Goal: Task Accomplishment & Management: Manage account settings

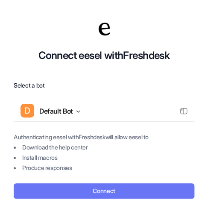
click at [105, 189] on button "Connect" at bounding box center [104, 191] width 181 height 15
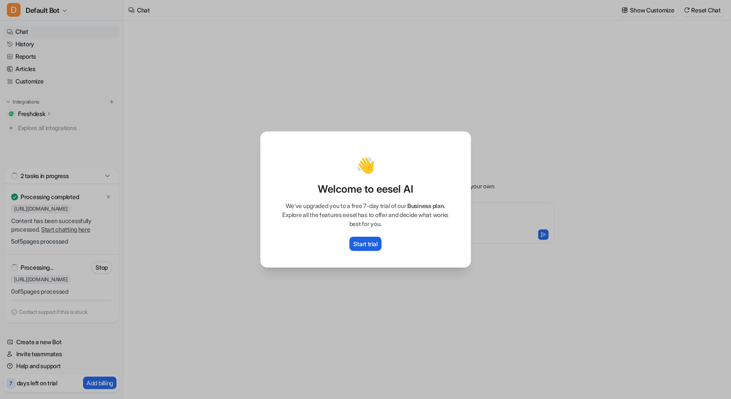
click at [359, 240] on p "Start trial" at bounding box center [366, 243] width 24 height 9
type textarea "**********"
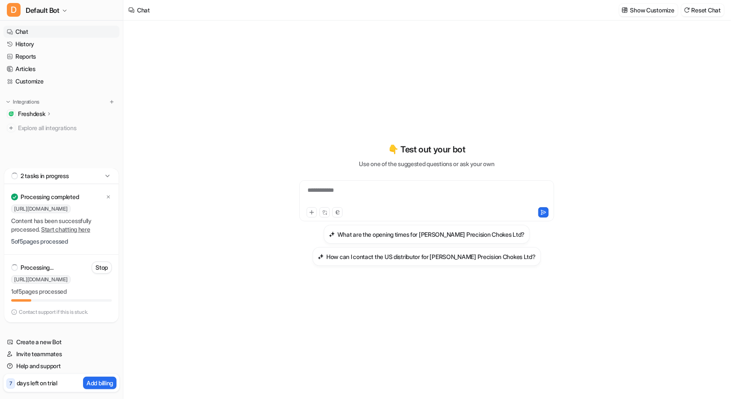
drag, startPoint x: 87, startPoint y: 278, endPoint x: 149, endPoint y: 282, distance: 62.2
click at [149, 282] on div "**********" at bounding box center [365, 199] width 731 height 399
click at [148, 288] on div "**********" at bounding box center [426, 210] width 607 height 378
click at [163, 288] on div "**********" at bounding box center [426, 210] width 607 height 378
click at [378, 261] on h3 "How can I contact the US distributor for Teague Precision Chokes Ltd?" at bounding box center [430, 256] width 209 height 9
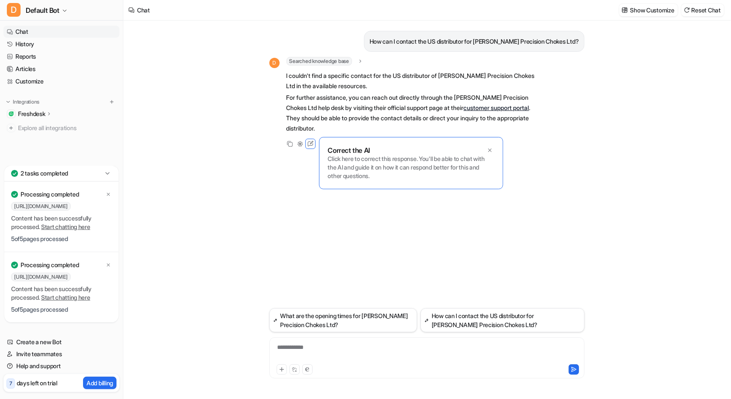
click at [52, 114] on icon at bounding box center [49, 113] width 6 height 6
click at [35, 137] on p "Sources" at bounding box center [36, 138] width 22 height 9
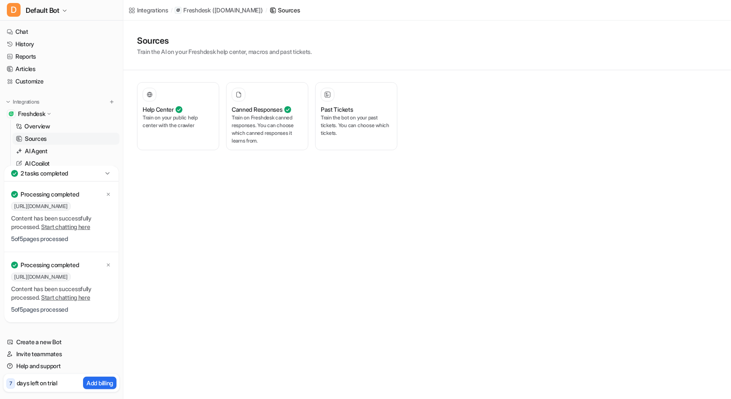
click at [156, 9] on div "Integrations" at bounding box center [152, 10] width 31 height 9
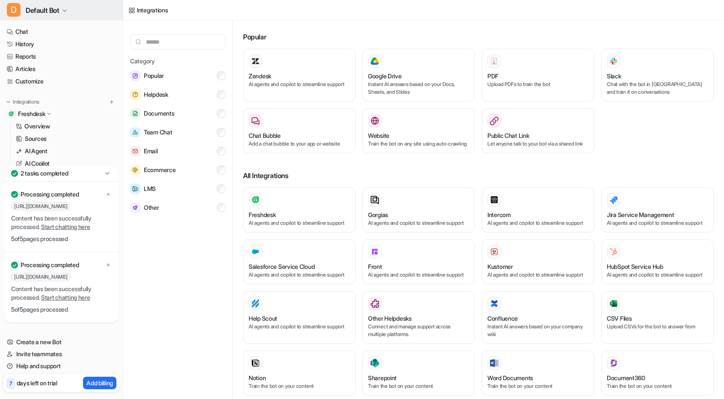
click at [65, 11] on icon "button" at bounding box center [64, 11] width 3 height 2
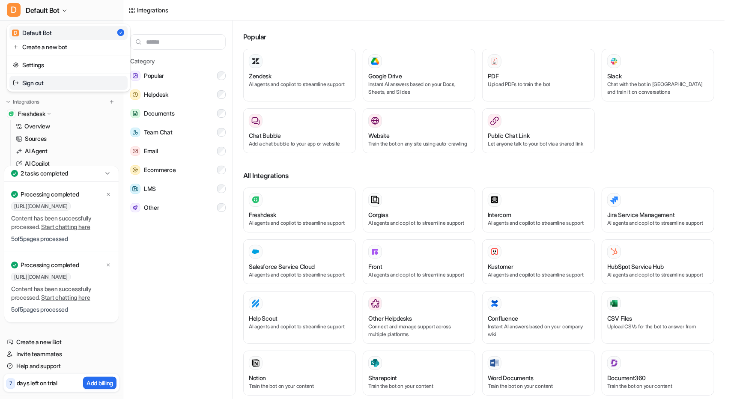
click at [37, 81] on link "Sign out" at bounding box center [68, 83] width 118 height 14
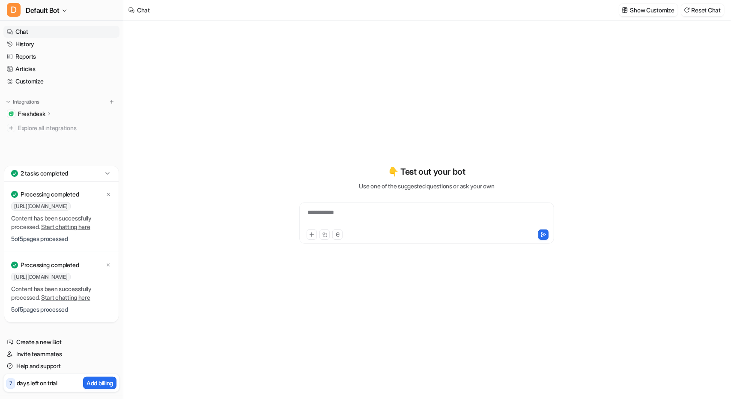
type textarea "**********"
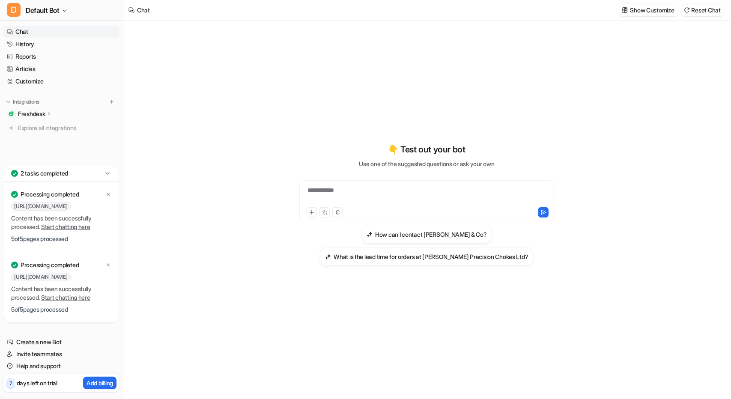
click at [45, 113] on p "Freshdesk" at bounding box center [31, 114] width 27 height 9
click at [39, 138] on p "Sources" at bounding box center [36, 138] width 22 height 9
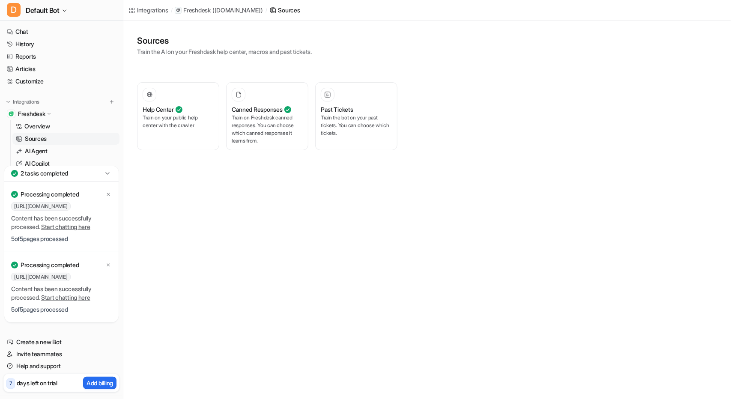
click at [263, 9] on p "( westleyrichards.freshdesk.com )" at bounding box center [237, 10] width 51 height 9
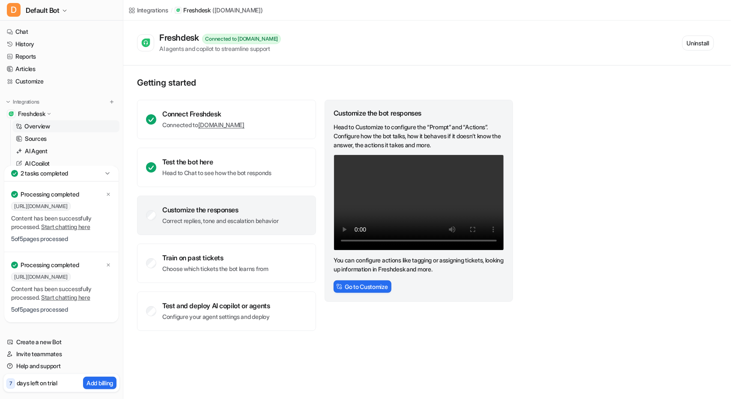
click at [144, 363] on div "Integrations / Freshdesk ( westleyrichards.freshdesk.com ) Freshdesk Connected …" at bounding box center [365, 199] width 731 height 399
click at [108, 264] on icon at bounding box center [108, 264] width 5 height 5
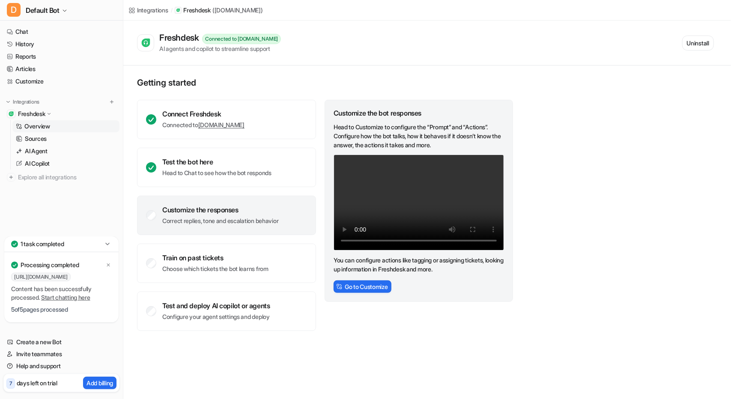
click at [45, 113] on p "Freshdesk" at bounding box center [31, 114] width 27 height 9
click at [64, 10] on icon "button" at bounding box center [64, 10] width 5 height 5
click at [37, 81] on link "Sign out" at bounding box center [68, 83] width 118 height 14
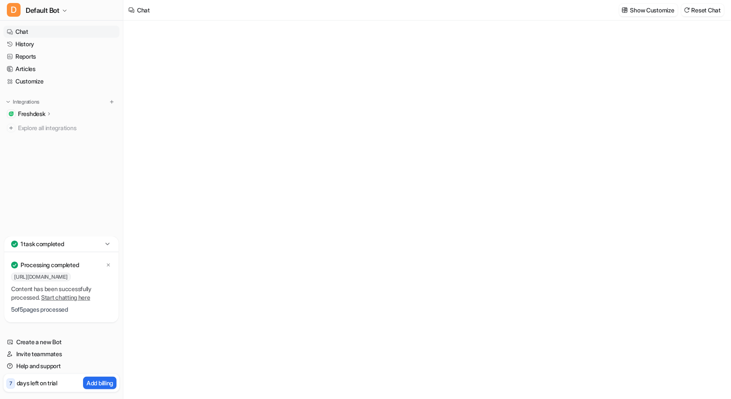
click at [51, 115] on icon at bounding box center [49, 113] width 6 height 6
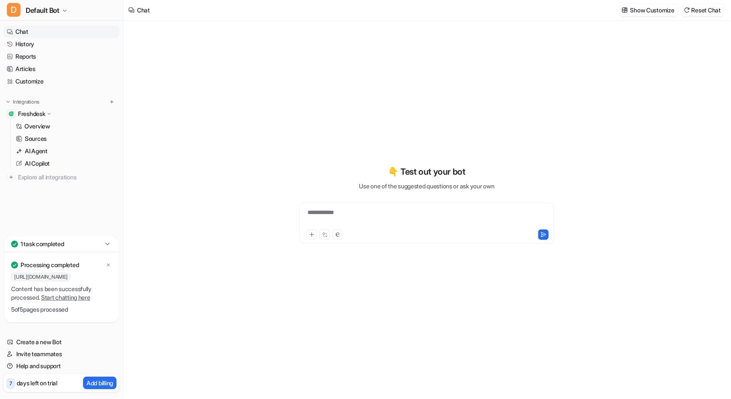
type textarea "**********"
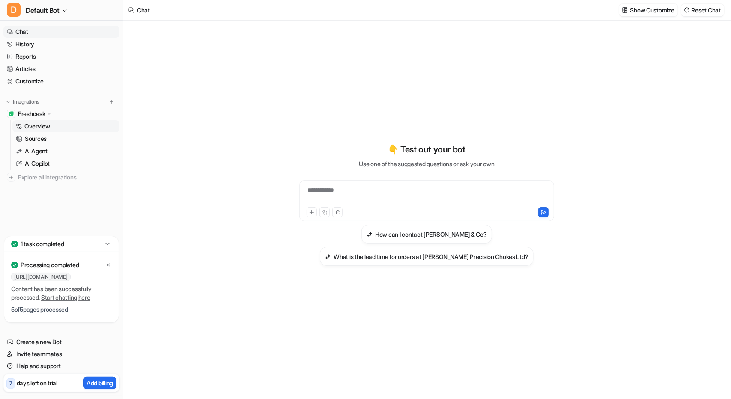
click at [39, 127] on p "Overview" at bounding box center [37, 126] width 26 height 9
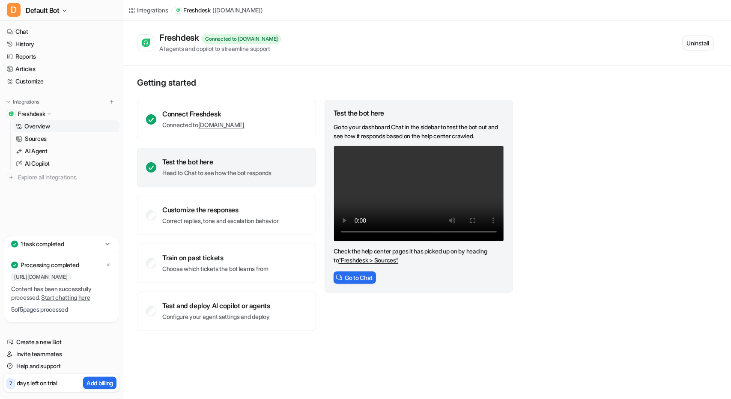
click at [698, 48] on button "Uninstall" at bounding box center [698, 43] width 32 height 15
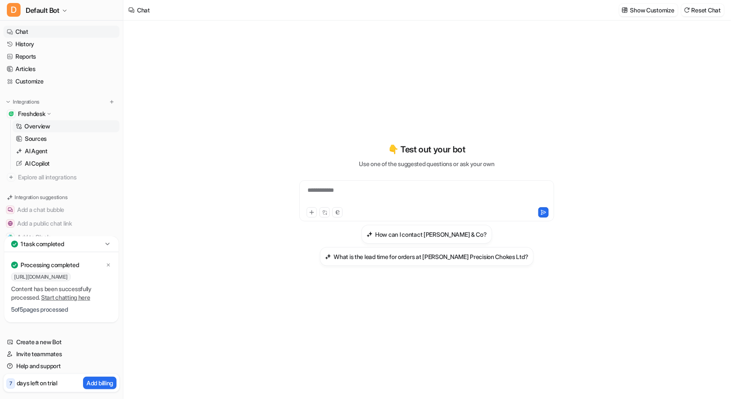
click at [40, 125] on p "Overview" at bounding box center [37, 126] width 26 height 9
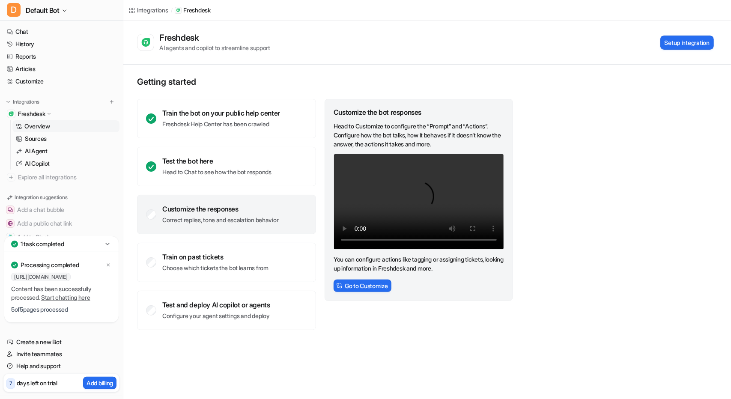
click at [40, 125] on p "Overview" at bounding box center [37, 126] width 26 height 9
click at [108, 267] on icon at bounding box center [108, 264] width 5 height 5
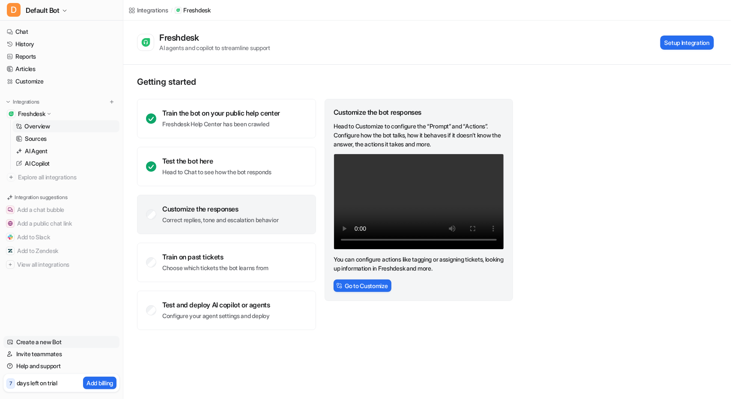
click at [29, 337] on link "Create a new Bot" at bounding box center [61, 342] width 116 height 12
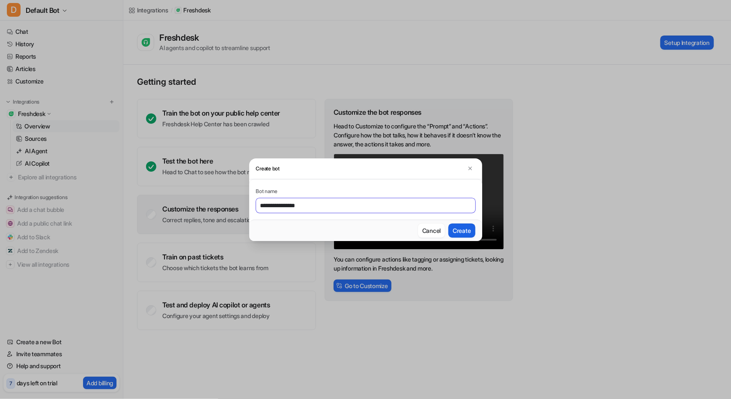
type input "**********"
click at [461, 230] on button "Create" at bounding box center [461, 230] width 27 height 14
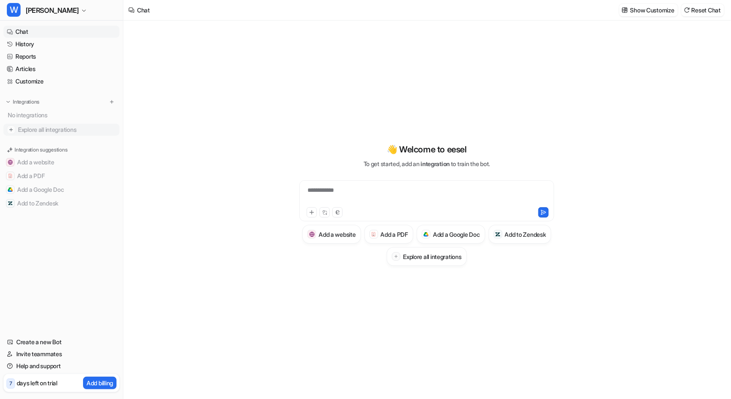
type textarea "**********"
click at [75, 7] on span "Westley Richards" at bounding box center [52, 10] width 53 height 12
click at [38, 29] on div "D Default Bot" at bounding box center [32, 32] width 40 height 9
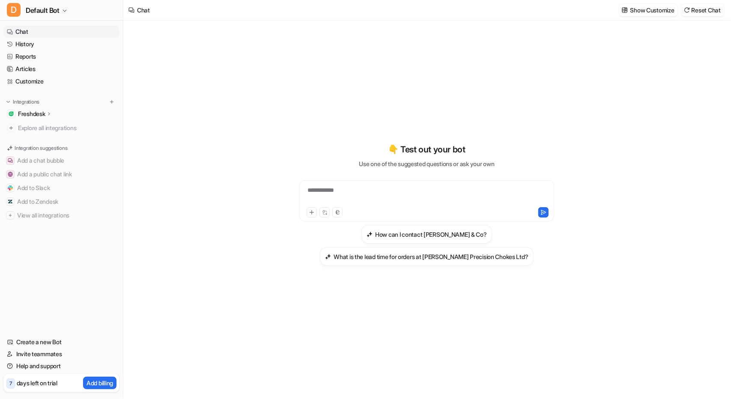
click at [48, 114] on icon at bounding box center [49, 113] width 6 height 6
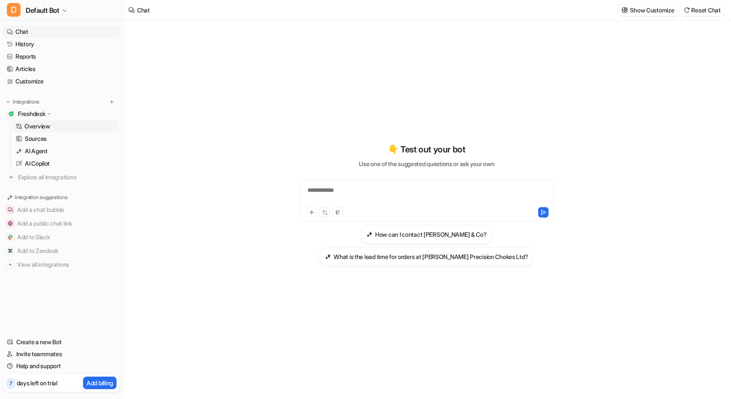
click at [39, 125] on p "Overview" at bounding box center [37, 126] width 26 height 9
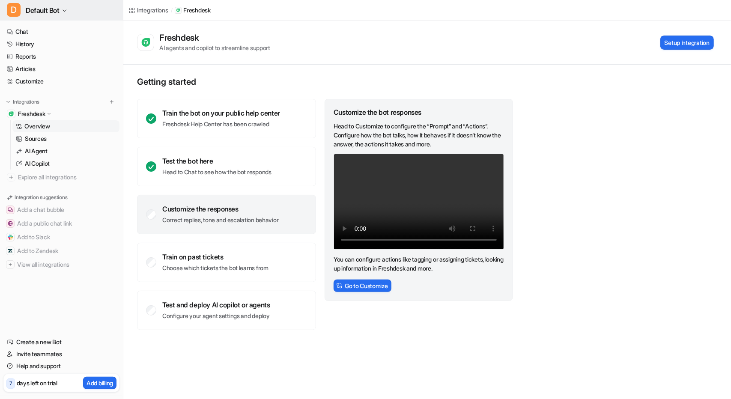
click at [56, 8] on span "Default Bot" at bounding box center [43, 10] width 34 height 12
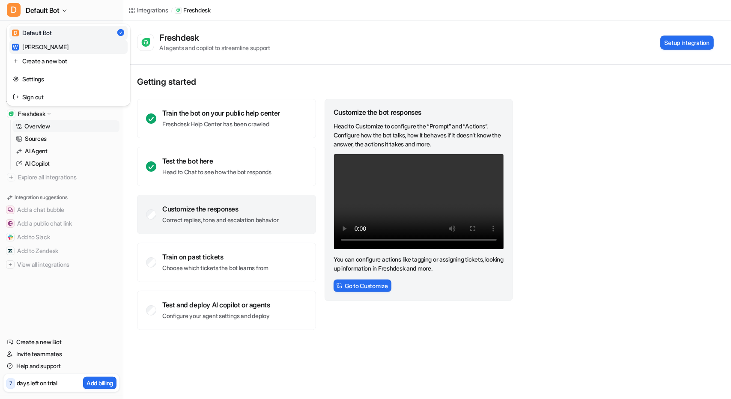
click at [43, 44] on div "W [PERSON_NAME]" at bounding box center [40, 46] width 56 height 9
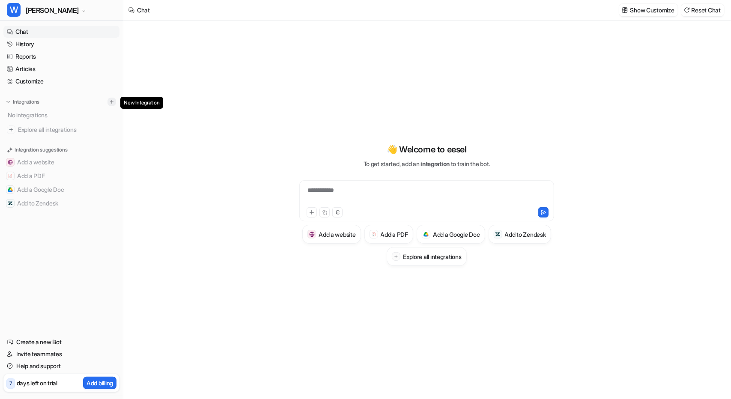
click at [111, 104] on img at bounding box center [112, 102] width 6 height 6
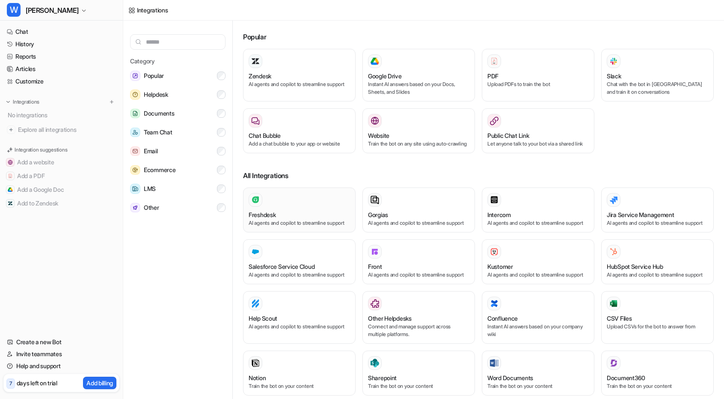
click at [266, 227] on p "AI agents and copilot to streamline support" at bounding box center [299, 223] width 101 height 8
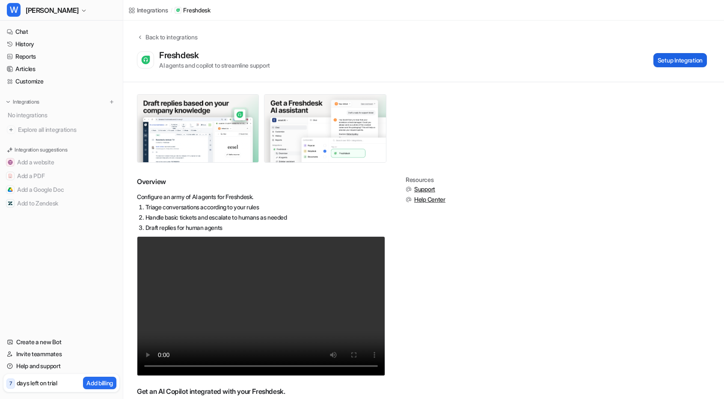
click at [664, 56] on button "Setup Integration" at bounding box center [681, 60] width 54 height 14
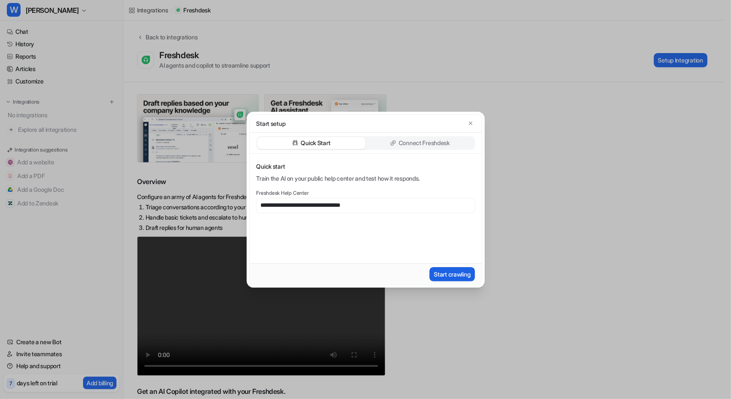
type input "**********"
click at [449, 276] on button "Start crawling" at bounding box center [451, 274] width 45 height 14
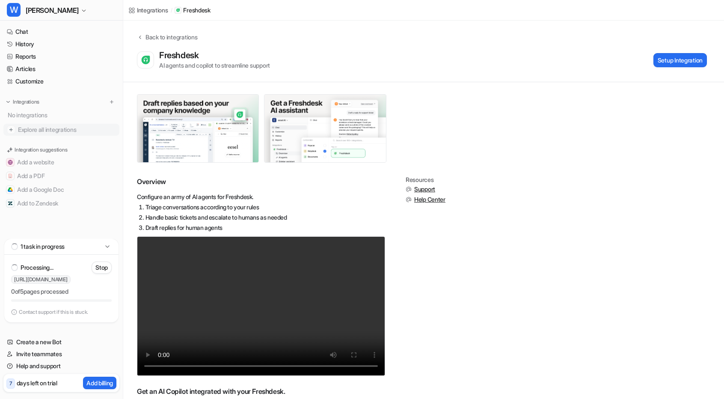
click at [37, 130] on span "Explore all integrations" at bounding box center [67, 130] width 98 height 14
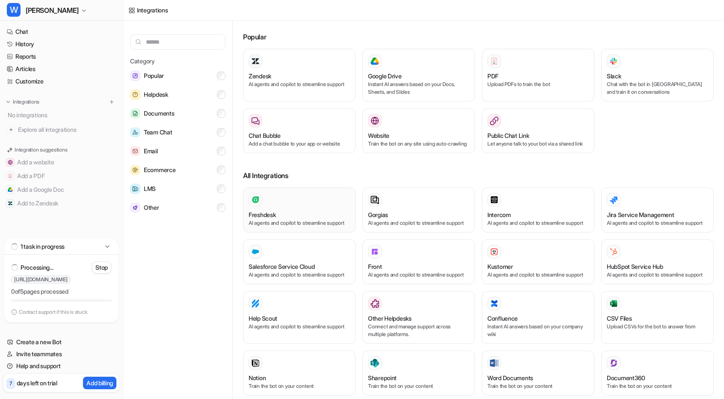
click at [307, 217] on div "Freshdesk" at bounding box center [299, 214] width 101 height 9
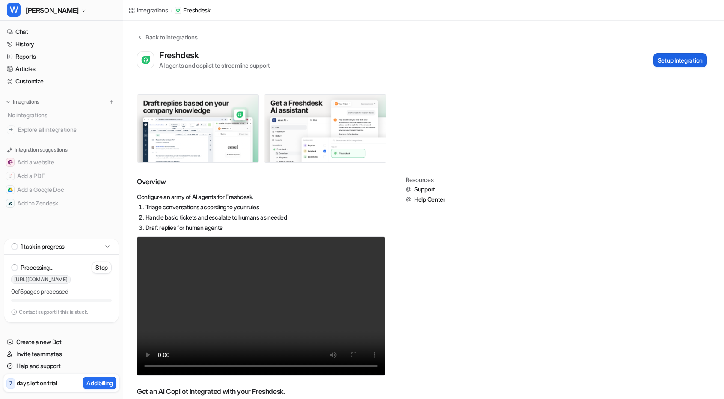
click at [668, 59] on button "Setup Integration" at bounding box center [681, 60] width 54 height 14
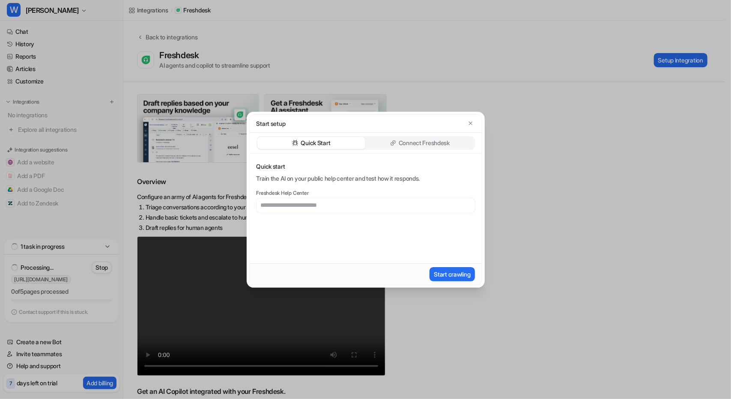
click at [423, 140] on p "Connect Freshdesk" at bounding box center [423, 143] width 51 height 9
click at [458, 272] on button "Install App" at bounding box center [457, 274] width 36 height 14
click at [449, 269] on button "Install App" at bounding box center [457, 274] width 36 height 14
click at [448, 273] on button "Install App" at bounding box center [457, 274] width 36 height 14
click at [470, 123] on icon "button" at bounding box center [469, 122] width 3 height 3
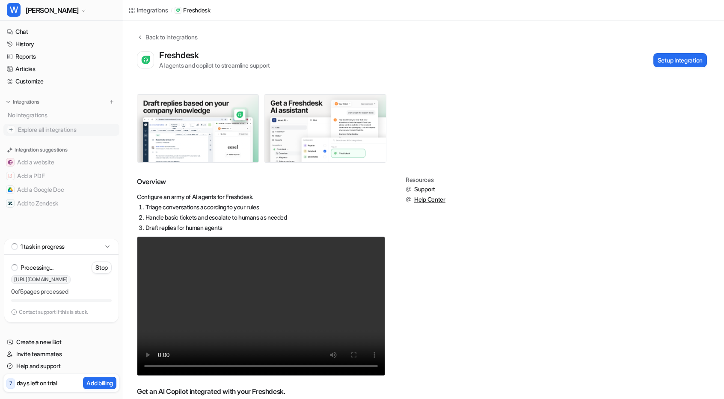
click at [47, 131] on span "Explore all integrations" at bounding box center [67, 130] width 98 height 14
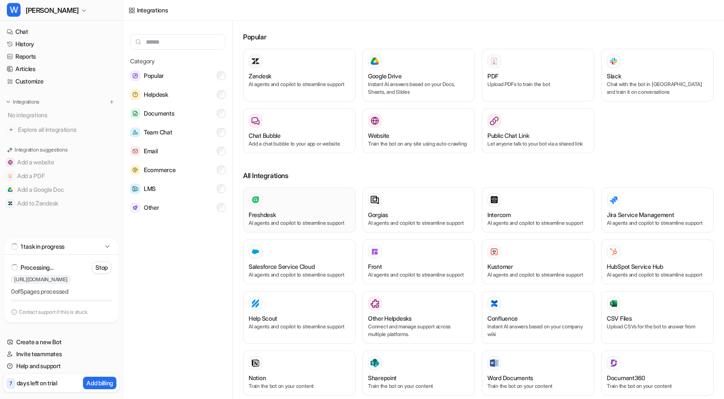
click at [294, 226] on p "AI agents and copilot to streamline support" at bounding box center [299, 223] width 101 height 8
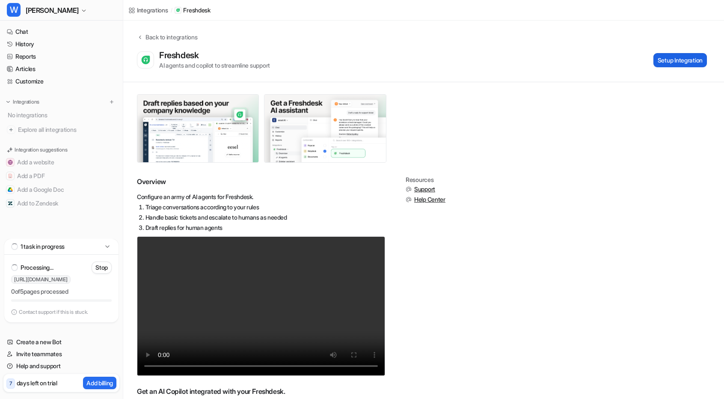
click at [668, 60] on button "Setup Integration" at bounding box center [681, 60] width 54 height 14
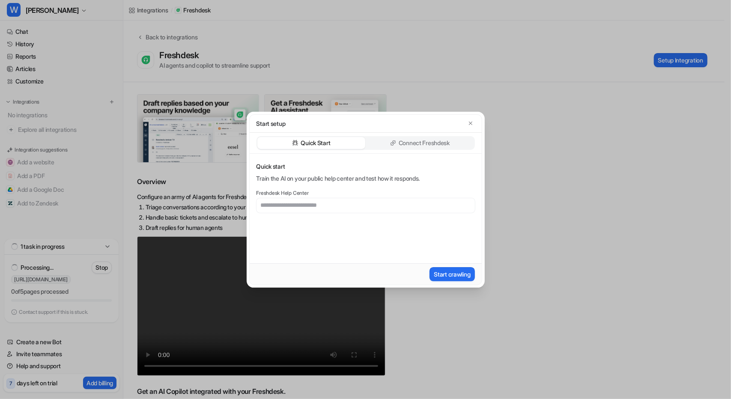
click at [444, 142] on p "Connect Freshdesk" at bounding box center [423, 143] width 51 height 9
click at [446, 271] on button "Install App" at bounding box center [457, 274] width 36 height 14
click at [452, 274] on button "Install App" at bounding box center [457, 274] width 36 height 14
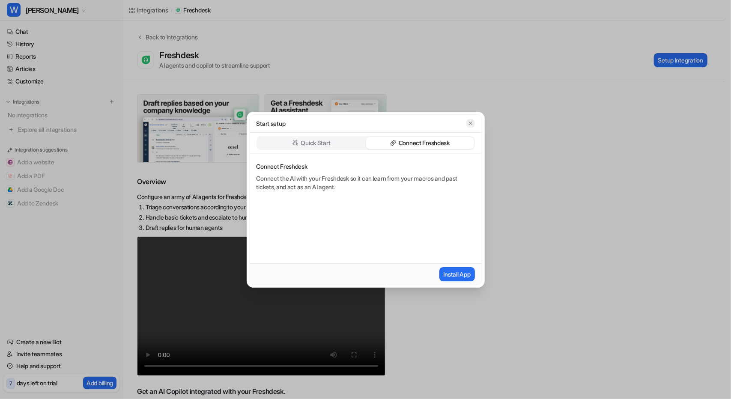
click at [471, 124] on icon "button" at bounding box center [470, 123] width 6 height 6
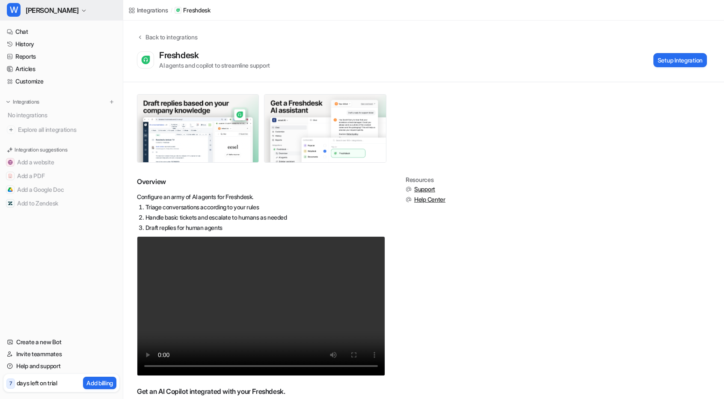
click at [86, 6] on button "W [PERSON_NAME]" at bounding box center [61, 10] width 123 height 21
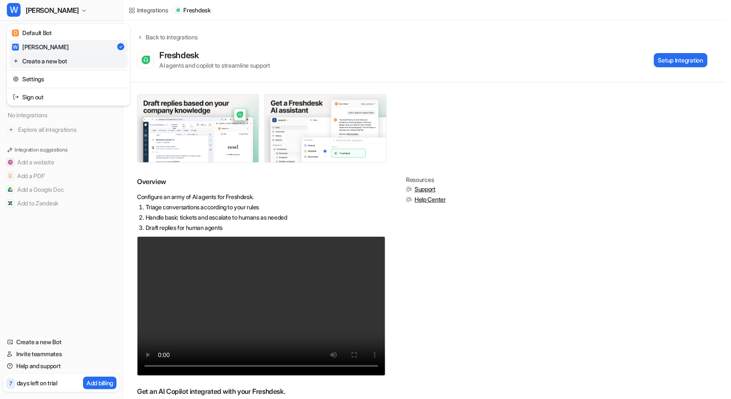
click at [48, 62] on link "Create a new bot" at bounding box center [68, 61] width 118 height 14
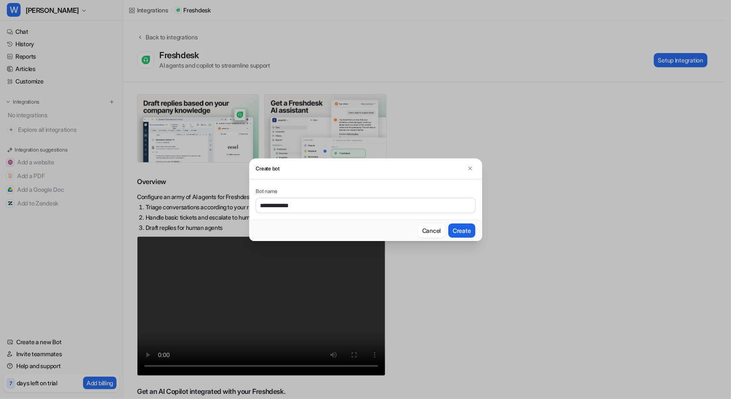
type input "**********"
click at [462, 226] on button "Create" at bounding box center [461, 230] width 27 height 14
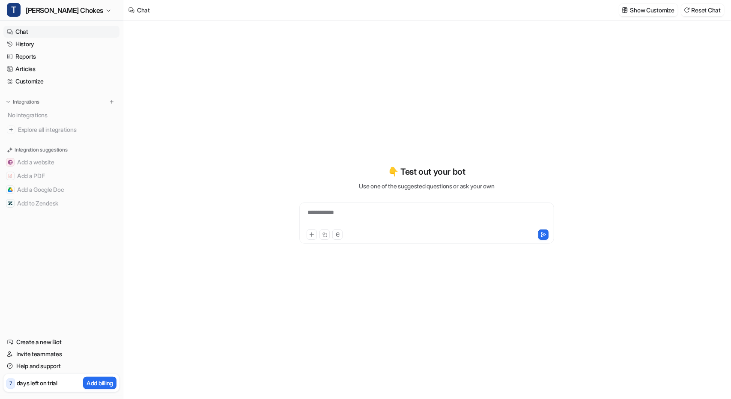
type textarea "**********"
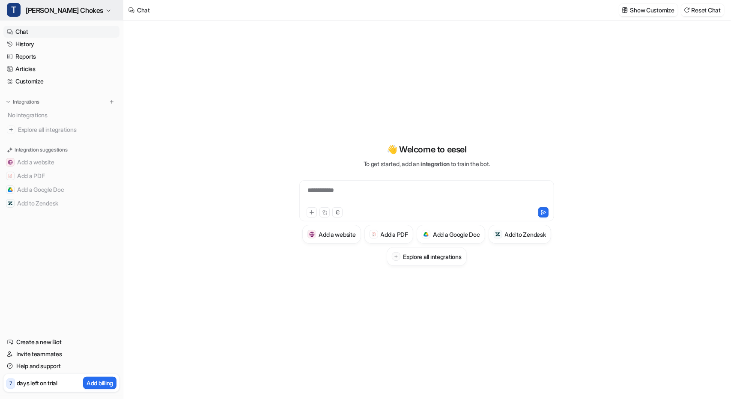
click at [106, 8] on icon "button" at bounding box center [108, 10] width 5 height 5
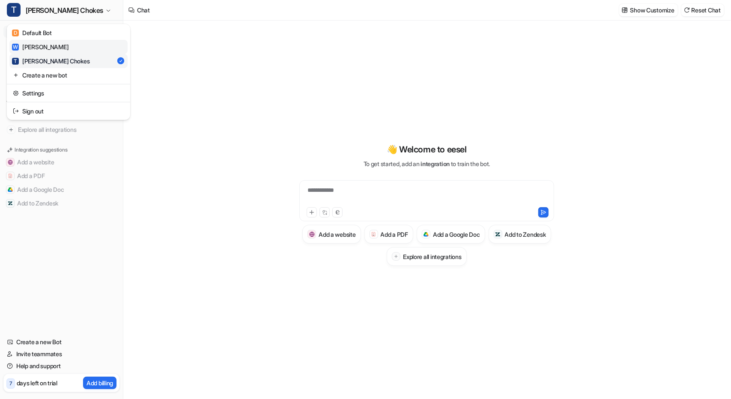
click at [46, 44] on div "W Westley Richards" at bounding box center [40, 46] width 56 height 9
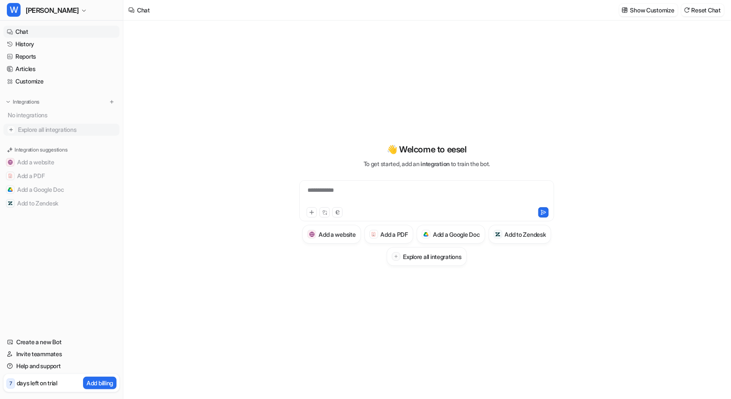
click at [49, 131] on span "Explore all integrations" at bounding box center [67, 130] width 98 height 14
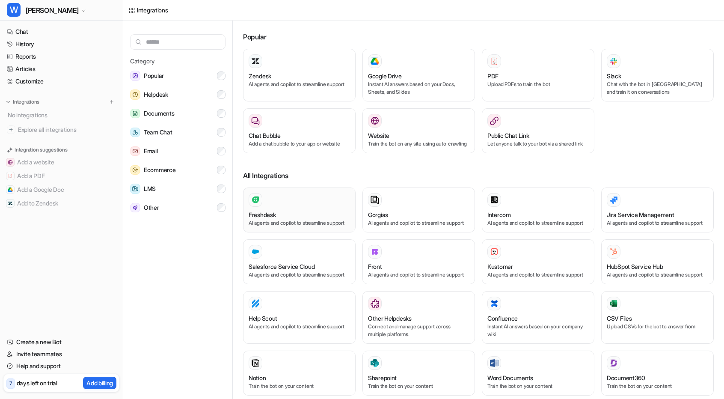
click at [282, 207] on div at bounding box center [299, 200] width 101 height 14
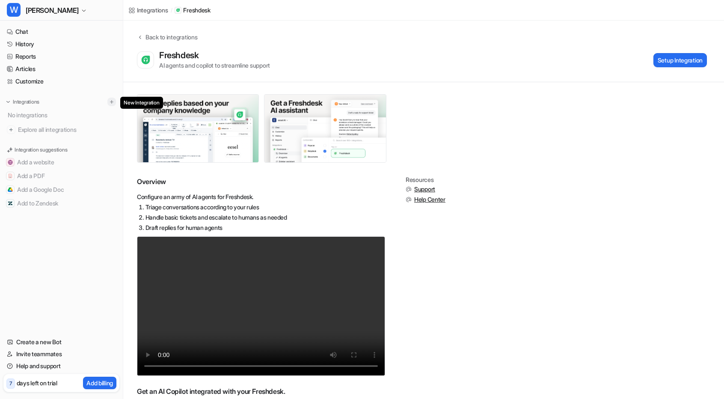
click at [113, 101] on img at bounding box center [112, 102] width 6 height 6
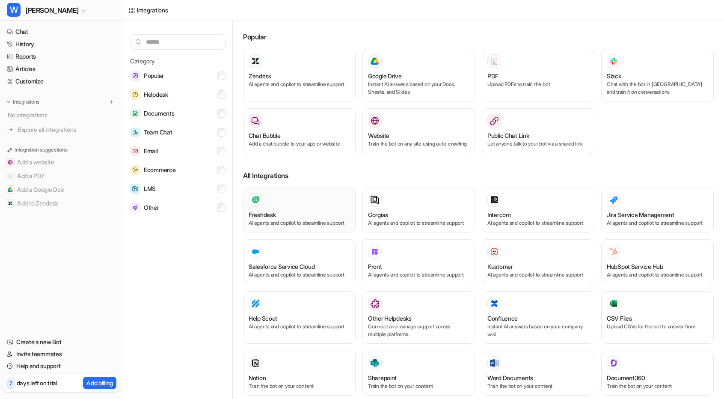
click at [287, 215] on div "Freshdesk AI agents and copilot to streamline support" at bounding box center [299, 210] width 101 height 34
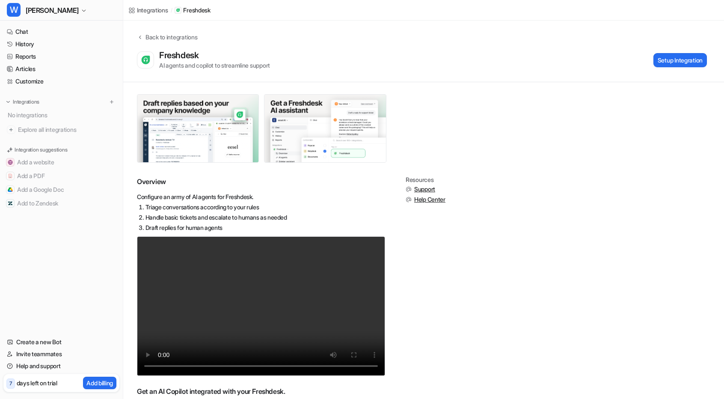
click at [678, 63] on div at bounding box center [654, 38] width 120 height 68
click at [675, 57] on button "Setup Integration" at bounding box center [681, 60] width 54 height 14
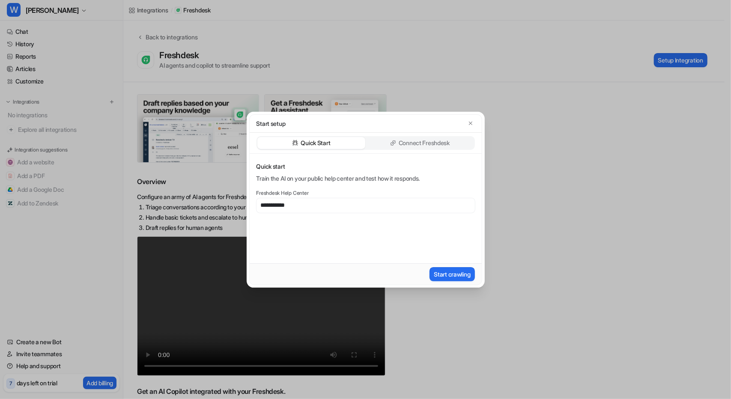
type input "**********"
click at [453, 274] on button "Start crawling" at bounding box center [451, 274] width 45 height 14
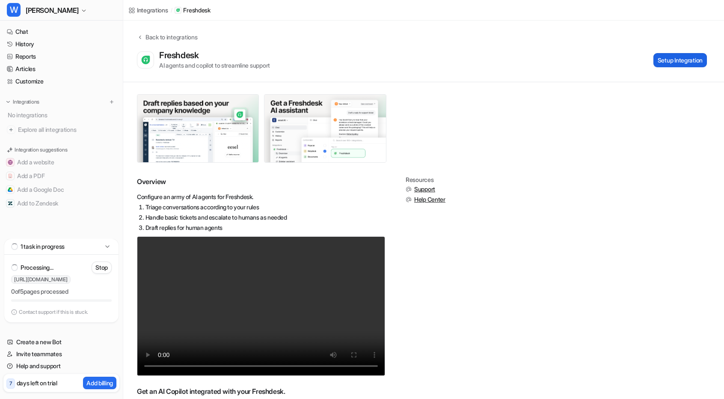
click at [662, 62] on button "Setup Integration" at bounding box center [681, 60] width 54 height 14
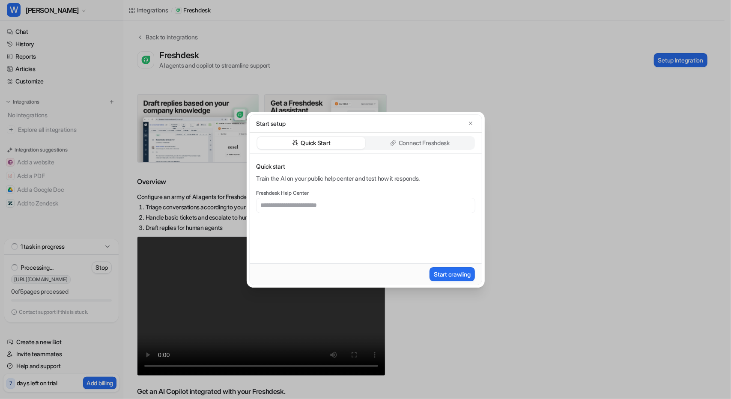
click at [434, 150] on div "Quick Start Connect Freshdesk" at bounding box center [366, 143] width 232 height 21
click at [431, 146] on p "Connect Freshdesk" at bounding box center [423, 143] width 51 height 9
click at [453, 270] on button "Install App" at bounding box center [457, 274] width 36 height 14
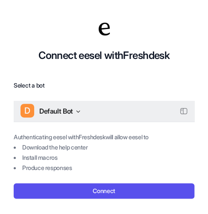
click at [83, 110] on button "D Default Bot" at bounding box center [104, 111] width 181 height 21
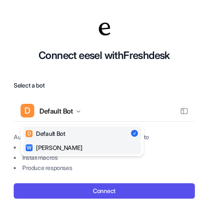
click at [59, 144] on div "W [PERSON_NAME]" at bounding box center [54, 147] width 56 height 9
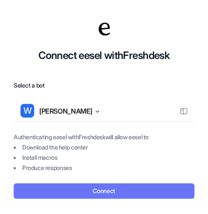
click at [98, 191] on button "Connect" at bounding box center [104, 191] width 181 height 15
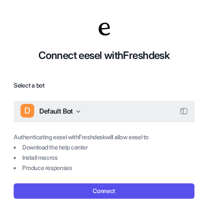
click at [83, 113] on button "D Default Bot" at bounding box center [104, 111] width 181 height 21
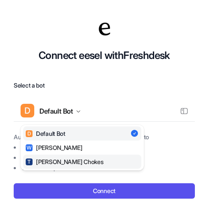
click at [69, 161] on div "T [PERSON_NAME] Chokes" at bounding box center [64, 162] width 77 height 9
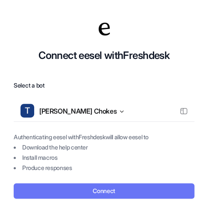
click at [111, 190] on button "Connect" at bounding box center [104, 191] width 181 height 15
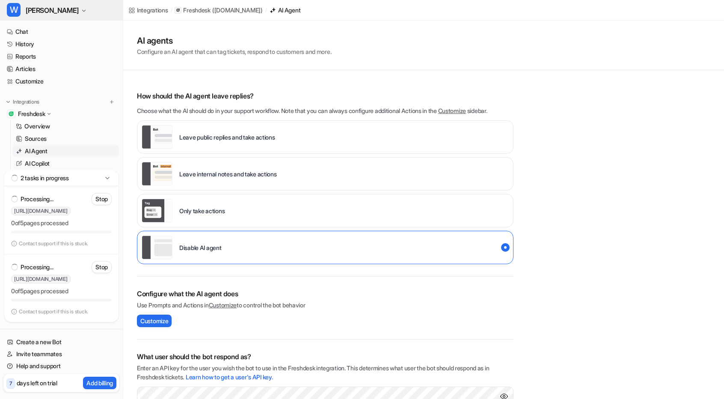
click at [81, 11] on button "W [PERSON_NAME]" at bounding box center [61, 10] width 123 height 21
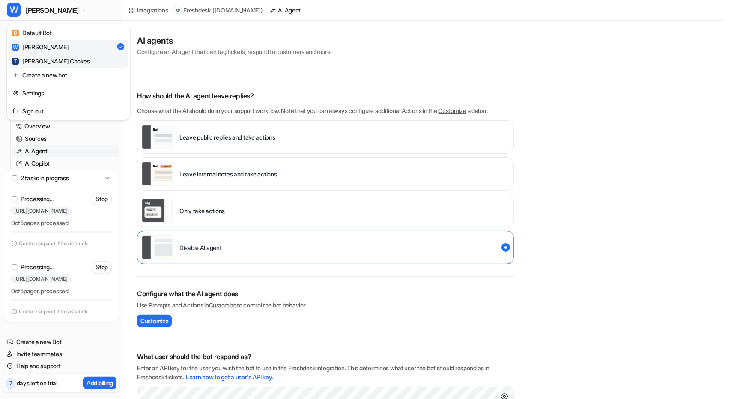
click at [47, 58] on div "T [PERSON_NAME] Chokes" at bounding box center [50, 60] width 77 height 9
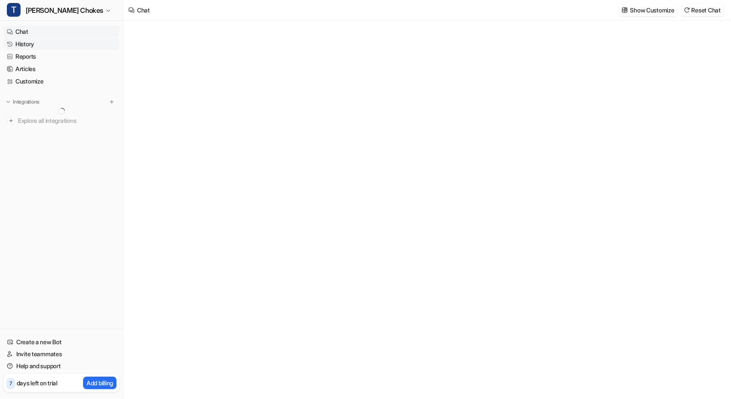
type textarea "**********"
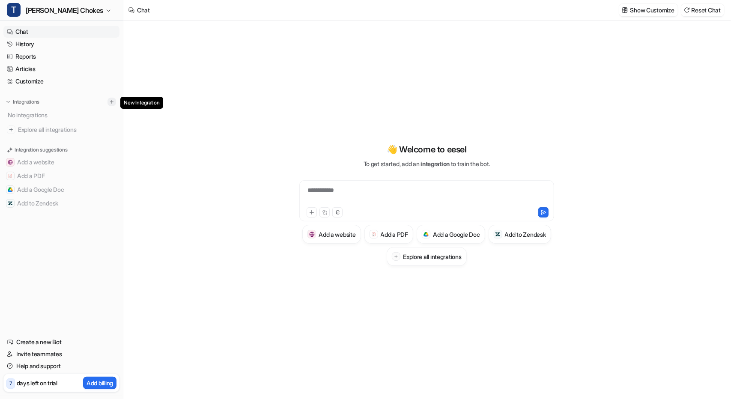
click at [114, 101] on img at bounding box center [112, 102] width 6 height 6
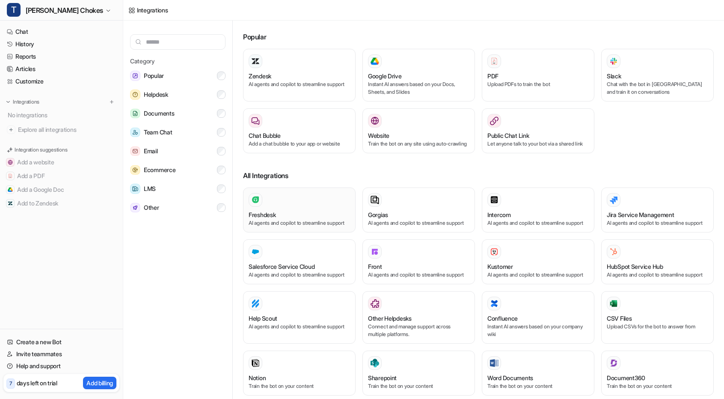
click at [280, 204] on div at bounding box center [299, 200] width 101 height 14
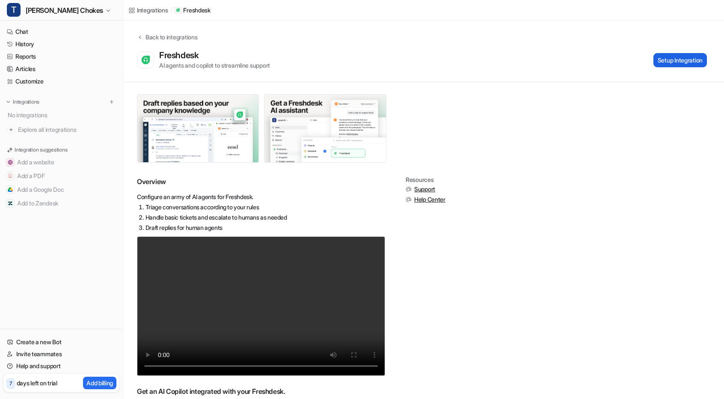
click at [665, 65] on button "Setup Integration" at bounding box center [681, 60] width 54 height 14
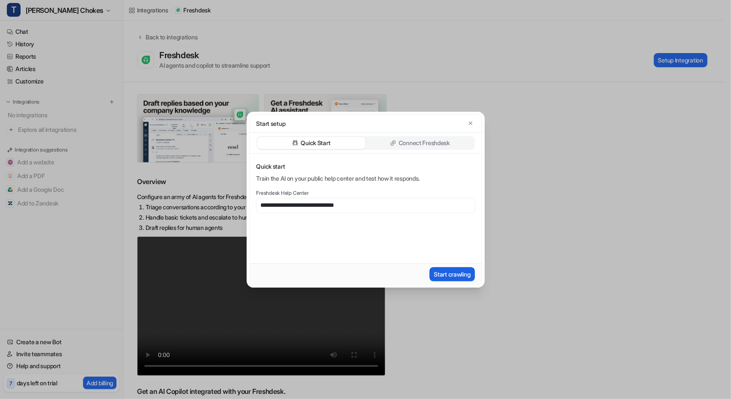
type input "**********"
click at [447, 279] on button "Start crawling" at bounding box center [451, 274] width 45 height 14
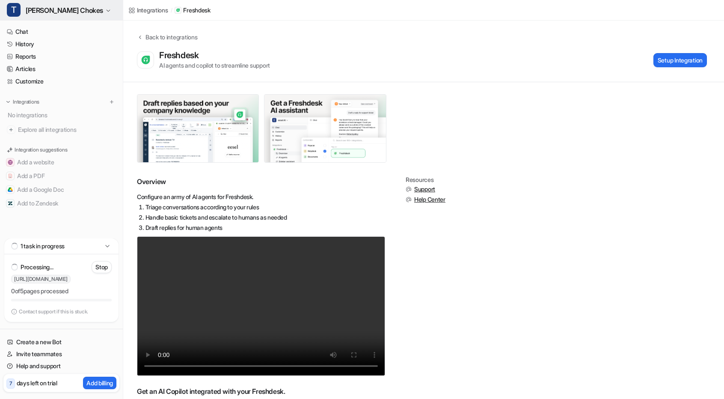
click at [75, 16] on button "T [PERSON_NAME] Chokes" at bounding box center [61, 10] width 123 height 21
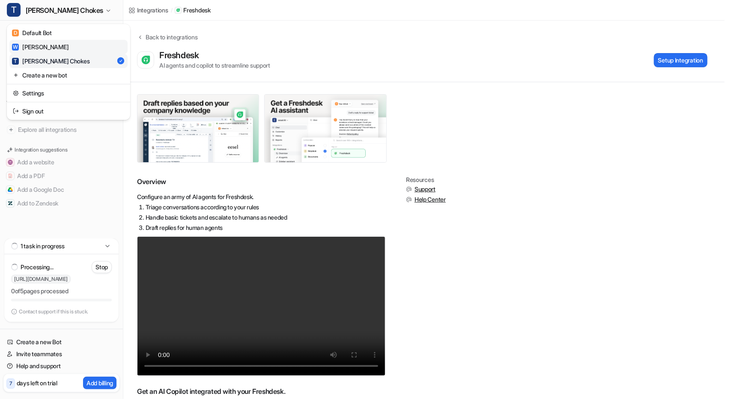
click at [51, 51] on div "W [PERSON_NAME]" at bounding box center [40, 46] width 56 height 9
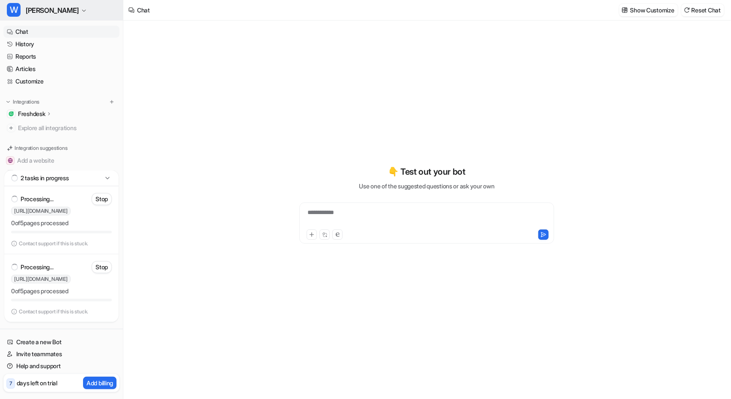
click at [73, 12] on span "[PERSON_NAME]" at bounding box center [52, 10] width 53 height 12
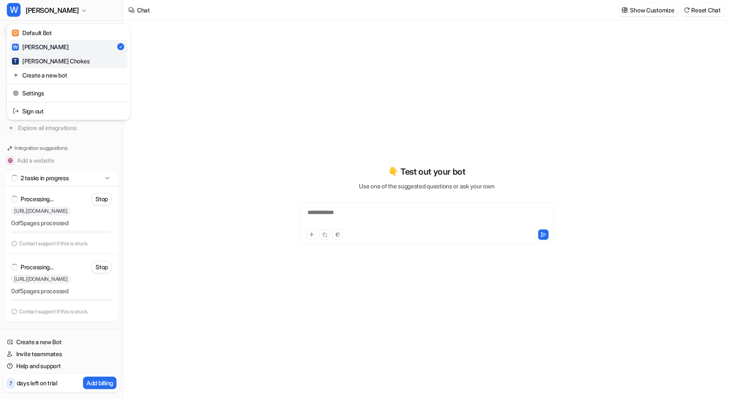
click at [53, 58] on div "T [PERSON_NAME] Chokes" at bounding box center [50, 60] width 77 height 9
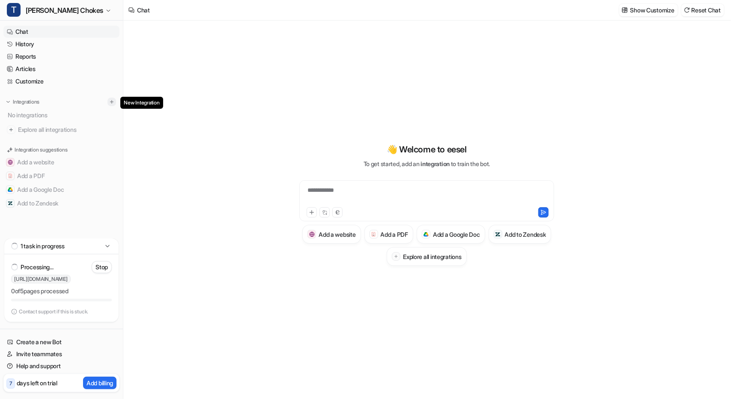
click at [114, 102] on img at bounding box center [112, 102] width 6 height 6
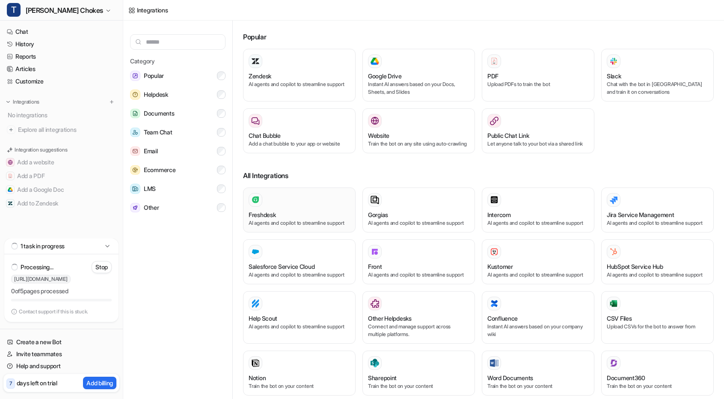
click at [289, 199] on button "Freshdesk AI agents and copilot to streamline support" at bounding box center [299, 209] width 113 height 45
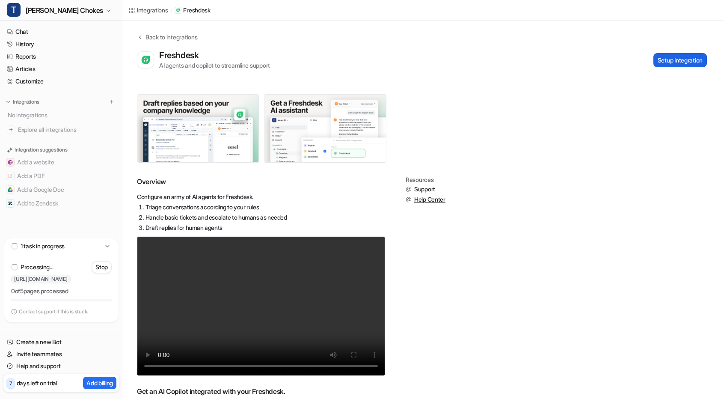
click at [679, 56] on button "Setup Integration" at bounding box center [681, 60] width 54 height 14
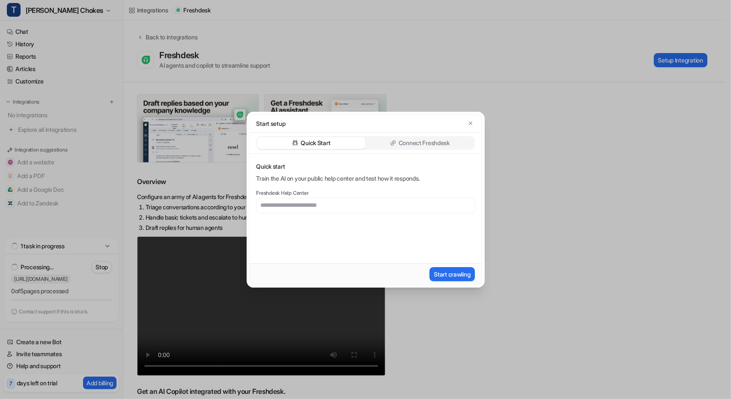
click at [419, 142] on p "Connect Freshdesk" at bounding box center [423, 143] width 51 height 9
click at [457, 271] on button "Install App" at bounding box center [457, 274] width 36 height 14
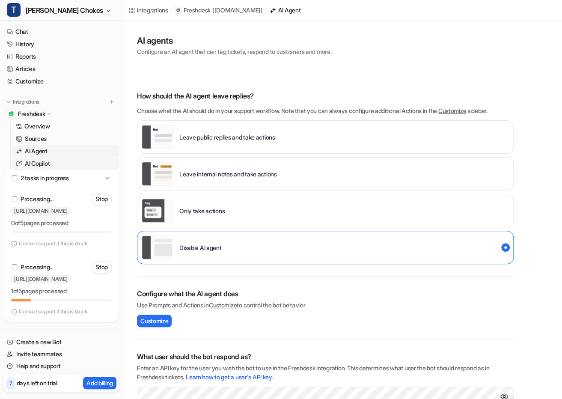
click at [44, 161] on p "AI Copilot" at bounding box center [37, 163] width 25 height 9
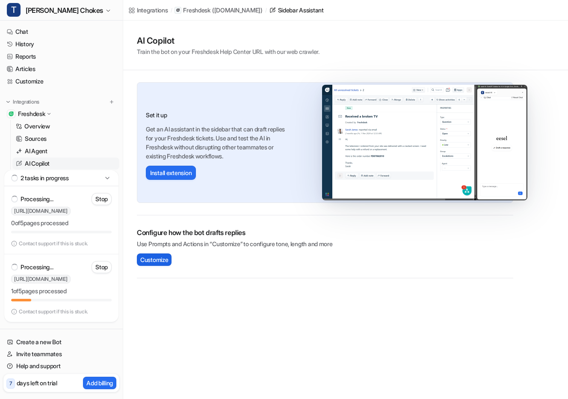
click at [153, 255] on span "Customize" at bounding box center [154, 259] width 28 height 9
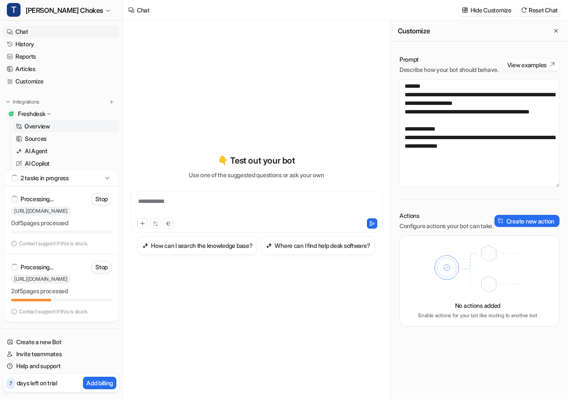
click at [44, 123] on p "Overview" at bounding box center [37, 126] width 26 height 9
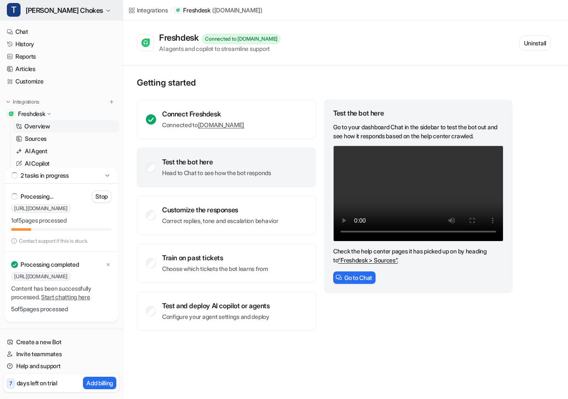
click at [106, 12] on icon "button" at bounding box center [108, 10] width 5 height 5
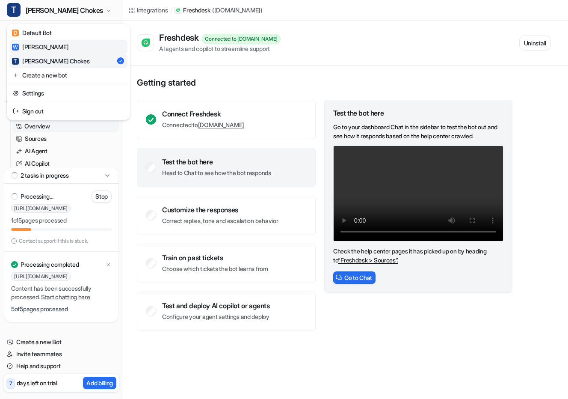
click at [59, 49] on div "W Westley Richards" at bounding box center [40, 46] width 56 height 9
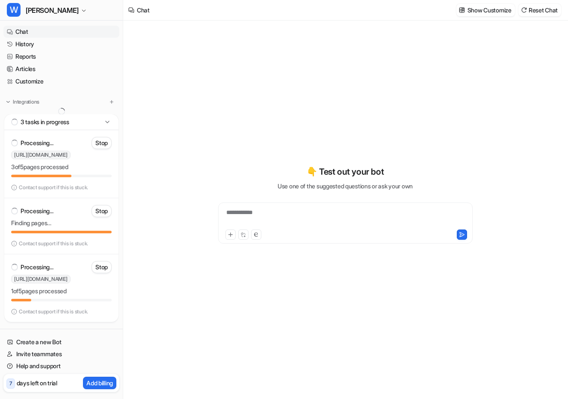
type textarea "**********"
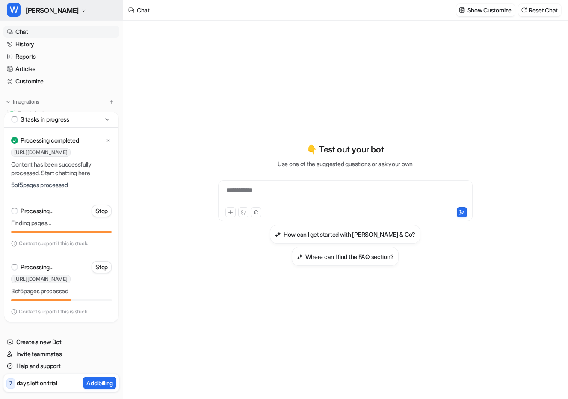
click at [77, 7] on span "Westley Richards" at bounding box center [52, 10] width 53 height 12
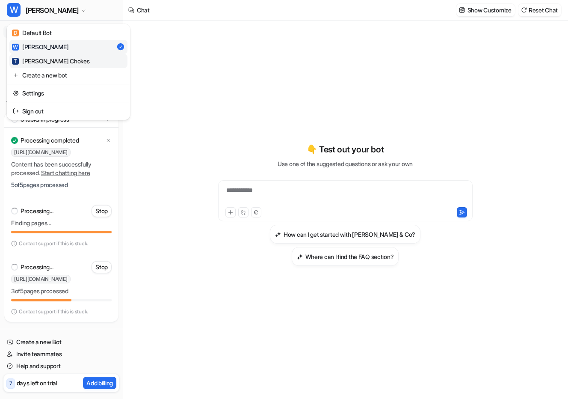
click at [51, 60] on div "T Teague Chokes" at bounding box center [50, 60] width 77 height 9
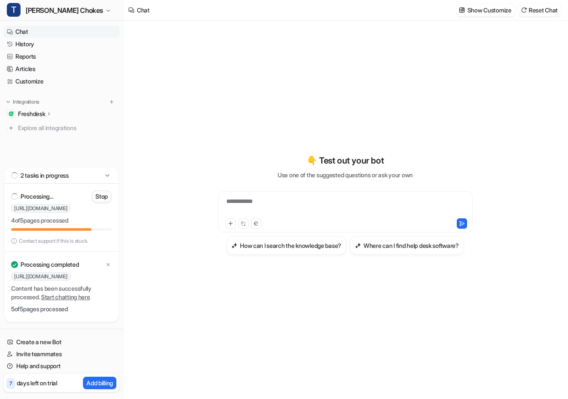
click at [100, 193] on button "Stop" at bounding box center [102, 196] width 20 height 12
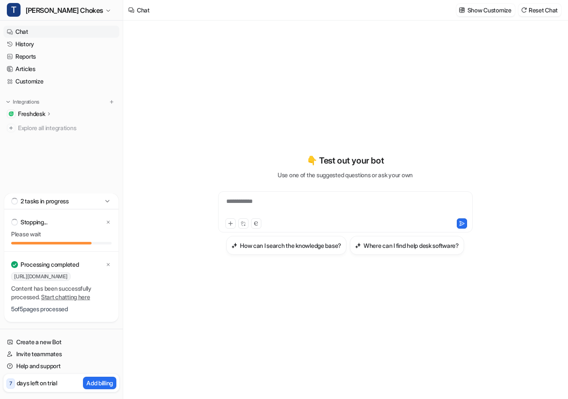
click at [52, 113] on div "Freshdesk" at bounding box center [35, 114] width 34 height 9
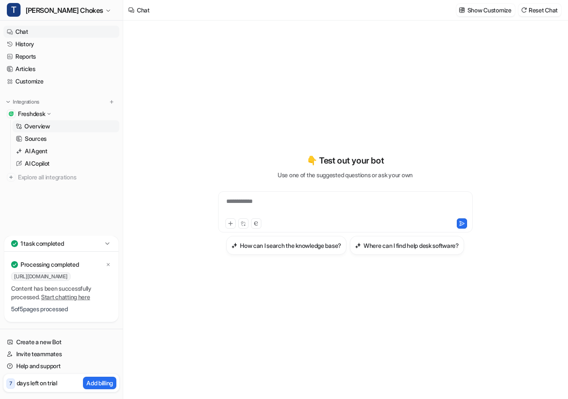
click at [42, 127] on p "Overview" at bounding box center [37, 126] width 26 height 9
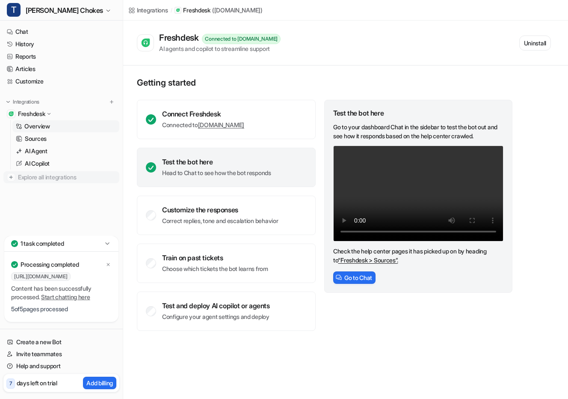
click at [18, 173] on span "Explore all integrations" at bounding box center [67, 177] width 98 height 14
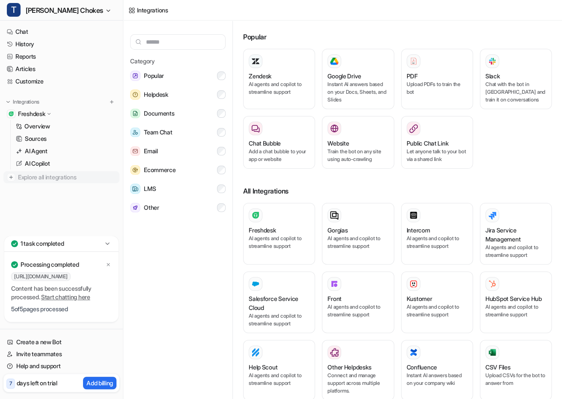
click at [23, 178] on span "Explore all integrations" at bounding box center [67, 177] width 98 height 14
click at [9, 179] on img at bounding box center [11, 177] width 9 height 9
click at [45, 117] on p "Freshdesk" at bounding box center [31, 114] width 27 height 9
click at [50, 112] on icon at bounding box center [49, 113] width 6 height 6
click at [46, 125] on p "Overview" at bounding box center [37, 126] width 26 height 9
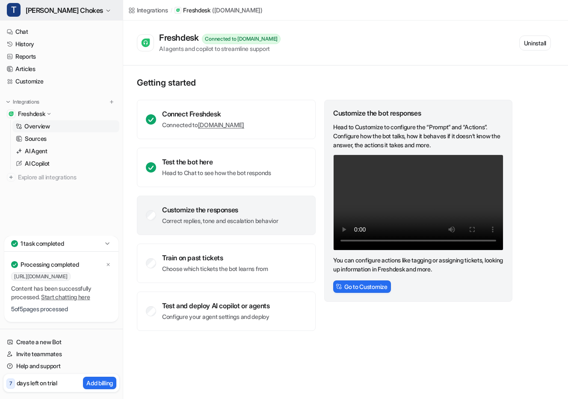
click at [63, 6] on span "Teague Chokes" at bounding box center [64, 10] width 77 height 12
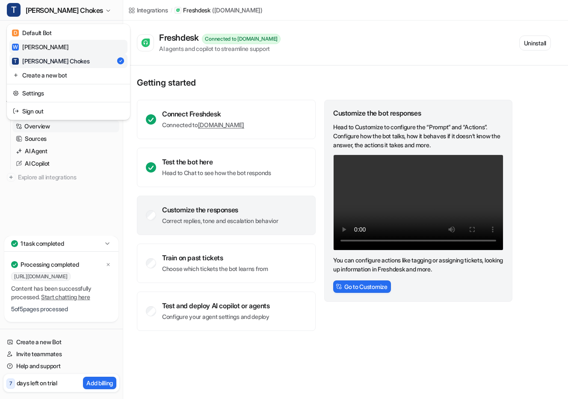
click at [54, 47] on div "W Westley Richards" at bounding box center [40, 46] width 56 height 9
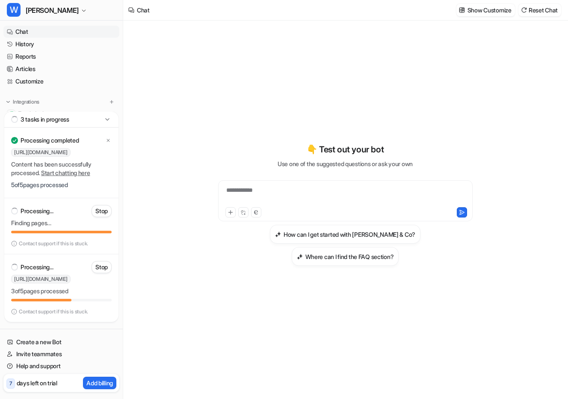
click at [108, 123] on icon at bounding box center [107, 119] width 9 height 9
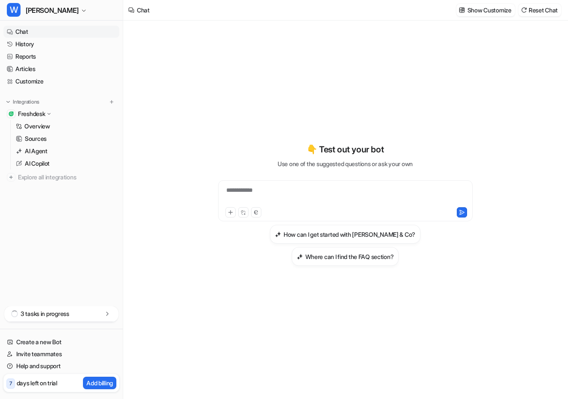
click at [51, 112] on icon at bounding box center [49, 114] width 6 height 6
click at [51, 112] on icon at bounding box center [49, 113] width 6 height 6
click at [44, 128] on p "Overview" at bounding box center [37, 126] width 26 height 9
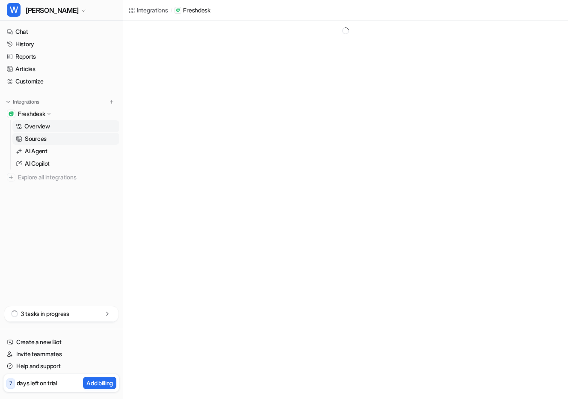
click at [41, 141] on p "Sources" at bounding box center [36, 138] width 22 height 9
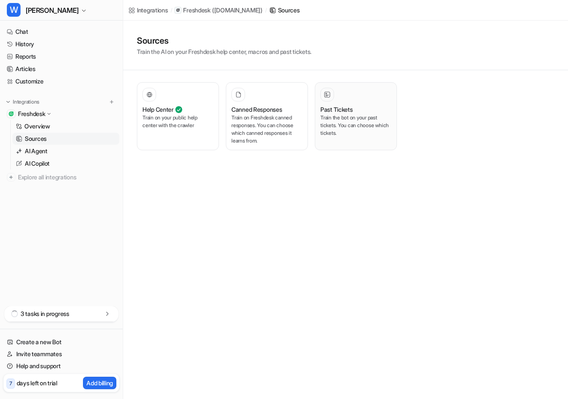
click at [362, 101] on div "Past Tickets Train the bot on your past tickets. You can choose which tickets." at bounding box center [356, 116] width 71 height 57
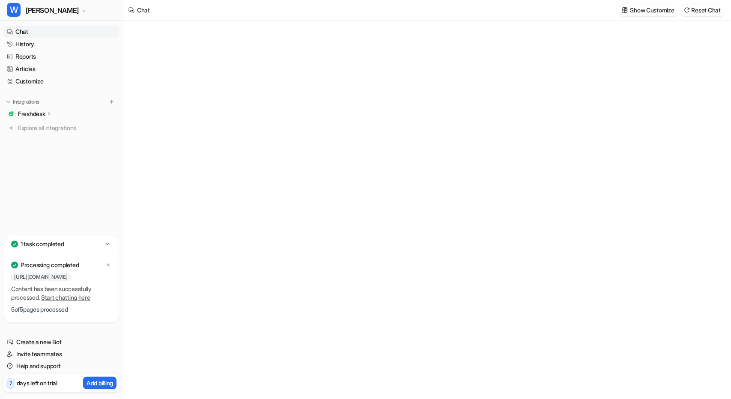
type textarea "**********"
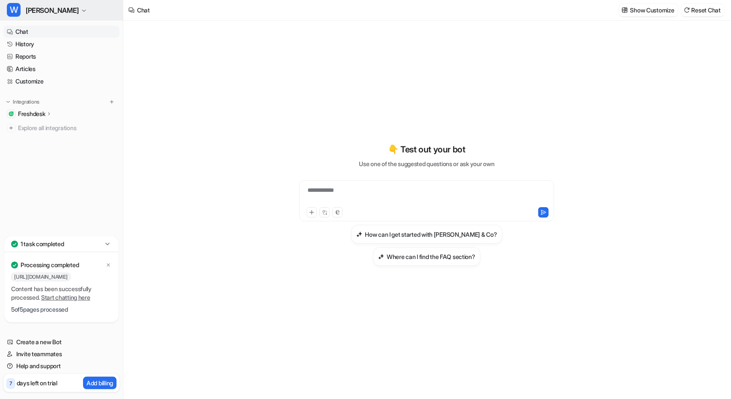
click at [86, 11] on icon "button" at bounding box center [83, 10] width 5 height 5
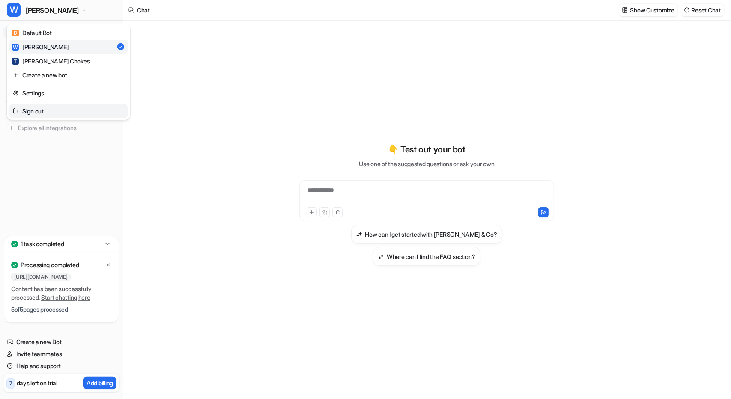
click at [37, 107] on link "Sign out" at bounding box center [68, 111] width 118 height 14
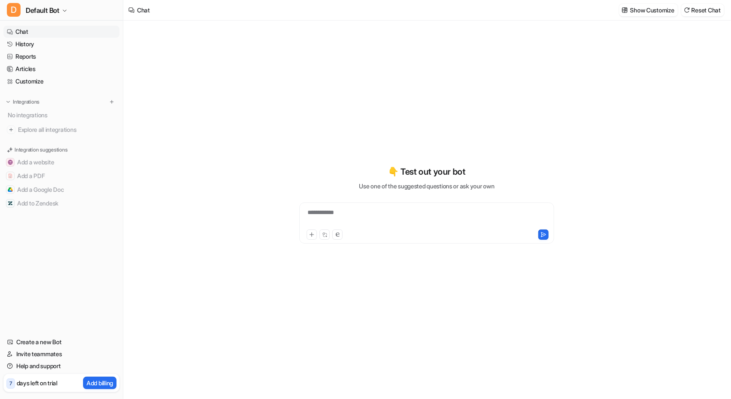
type textarea "**********"
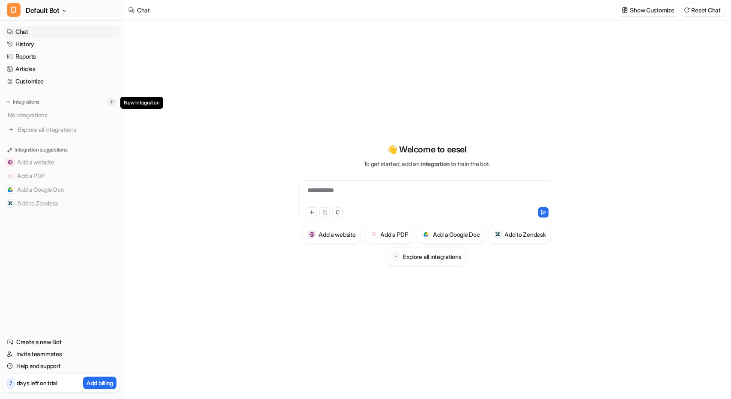
click at [113, 103] on img at bounding box center [112, 102] width 6 height 6
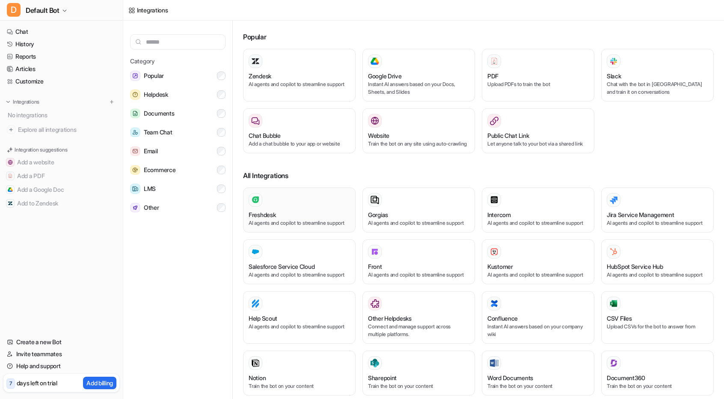
click at [288, 207] on div at bounding box center [299, 200] width 101 height 14
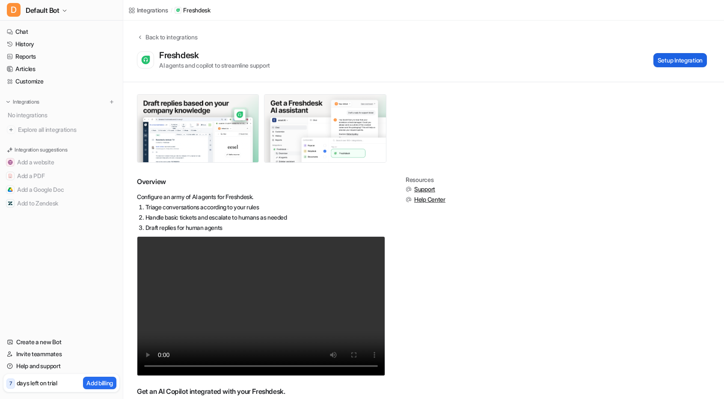
click at [655, 64] on button "Setup Integration" at bounding box center [681, 60] width 54 height 14
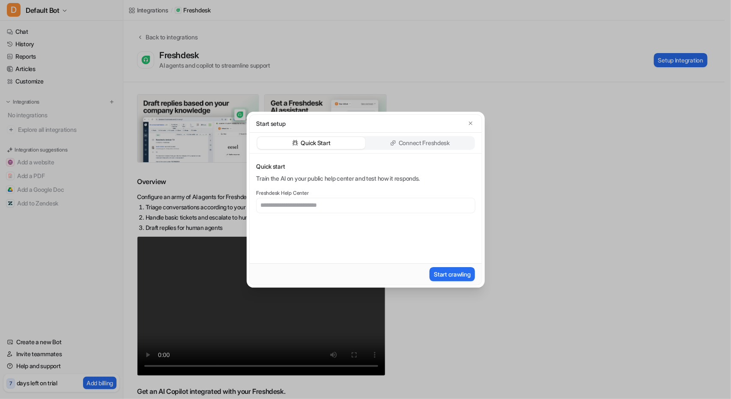
click at [414, 142] on p "Connect Freshdesk" at bounding box center [423, 143] width 51 height 9
click at [458, 271] on button "Install App" at bounding box center [457, 274] width 36 height 14
click at [453, 272] on button "Install App" at bounding box center [457, 274] width 36 height 14
click at [469, 124] on icon "button" at bounding box center [470, 123] width 6 height 6
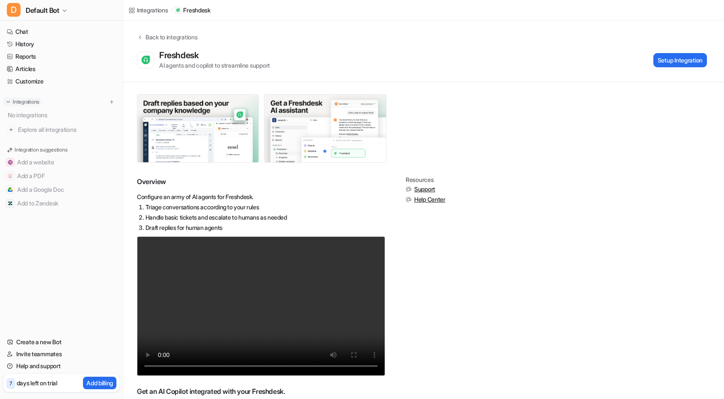
click at [32, 102] on p "Integrations" at bounding box center [26, 101] width 27 height 7
click at [113, 101] on img at bounding box center [112, 102] width 6 height 6
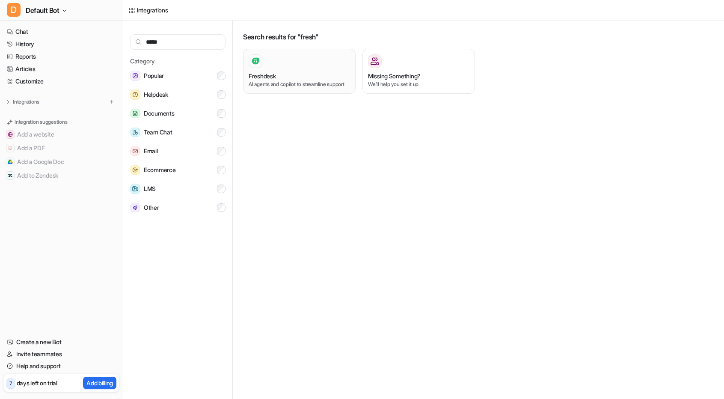
type input "*****"
click at [284, 81] on p "AI agents and copilot to streamline support" at bounding box center [299, 84] width 101 height 8
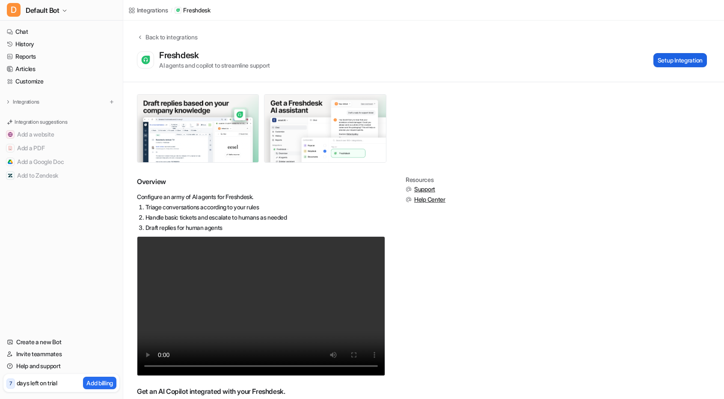
click at [677, 60] on button "Setup Integration" at bounding box center [681, 60] width 54 height 14
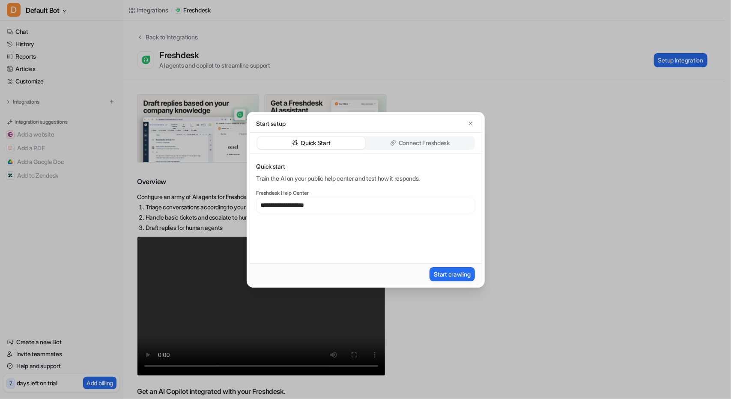
type input "**********"
click at [443, 272] on button "Start crawling" at bounding box center [451, 274] width 45 height 14
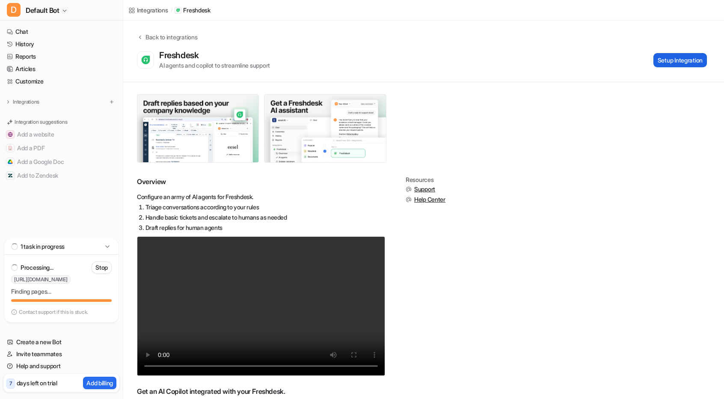
click at [665, 56] on button "Setup Integration" at bounding box center [681, 60] width 54 height 14
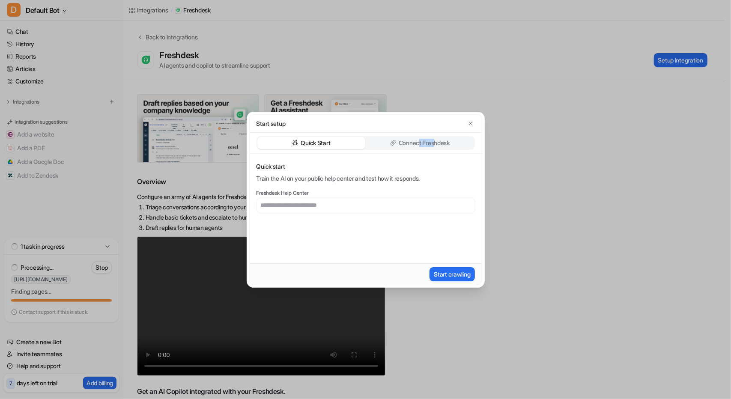
drag, startPoint x: 434, startPoint y: 152, endPoint x: 418, endPoint y: 141, distance: 19.5
click at [418, 141] on div "Quick Start Connect Freshdesk" at bounding box center [366, 143] width 232 height 21
click at [418, 141] on p "Connect Freshdesk" at bounding box center [423, 143] width 51 height 9
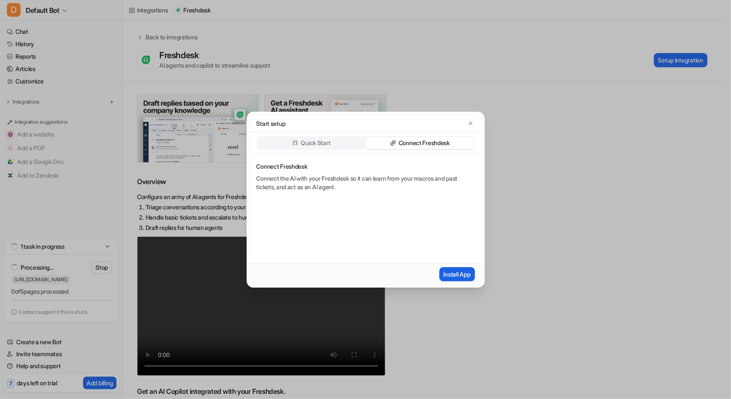
click at [454, 267] on button "Install App" at bounding box center [457, 274] width 36 height 14
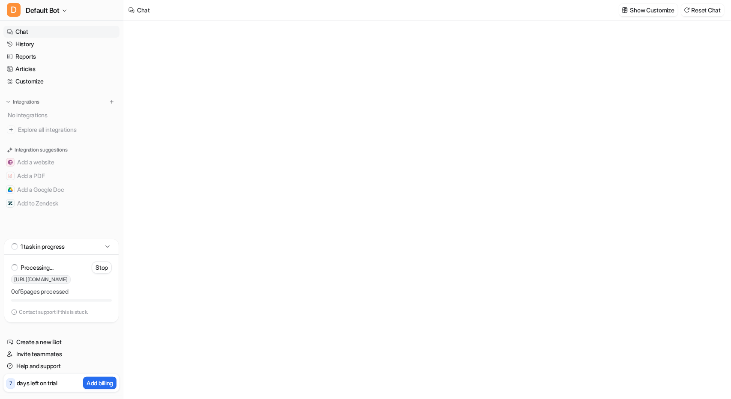
type textarea "**********"
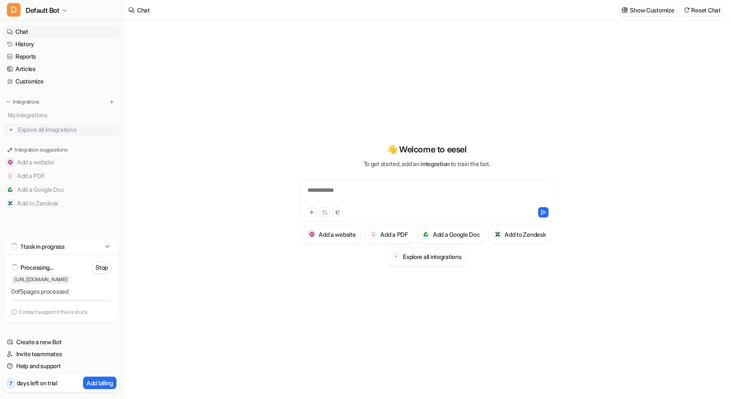
click at [42, 128] on span "Explore all integrations" at bounding box center [67, 130] width 98 height 14
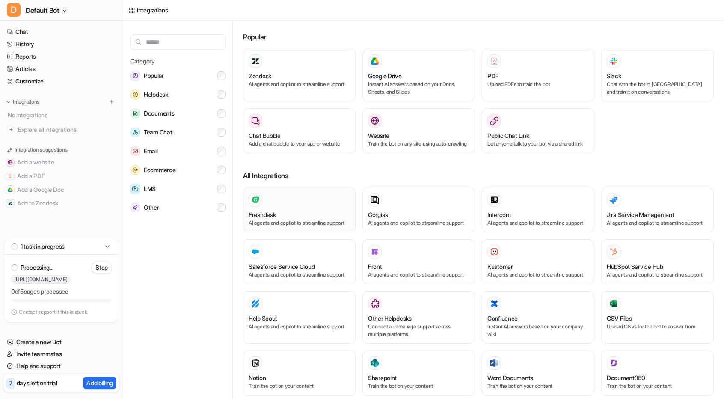
click at [285, 214] on div "Freshdesk AI agents and copilot to streamline support" at bounding box center [299, 210] width 101 height 34
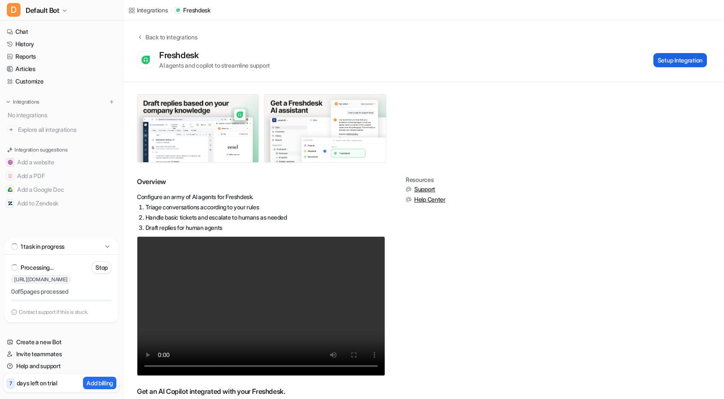
click at [669, 58] on button "Setup Integration" at bounding box center [681, 60] width 54 height 14
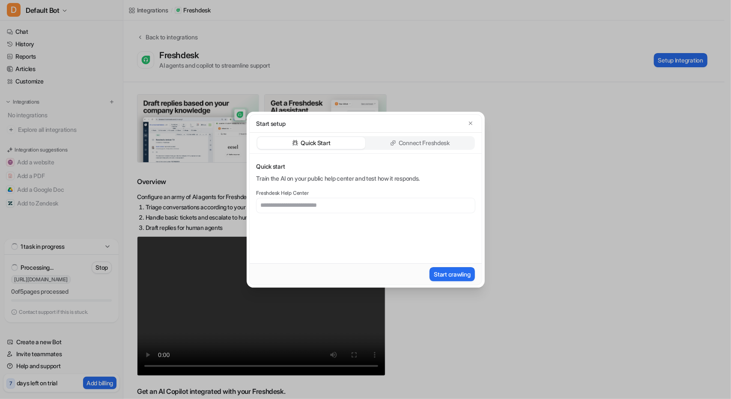
click at [434, 144] on p "Connect Freshdesk" at bounding box center [423, 143] width 51 height 9
click at [448, 270] on button "Install App" at bounding box center [457, 274] width 36 height 14
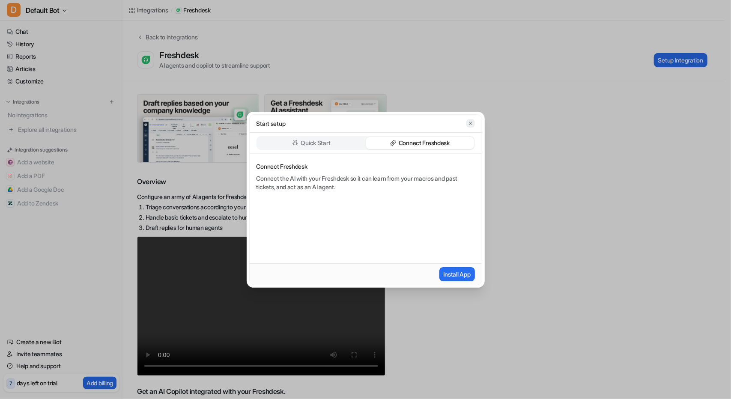
click at [471, 119] on button "button" at bounding box center [470, 123] width 9 height 9
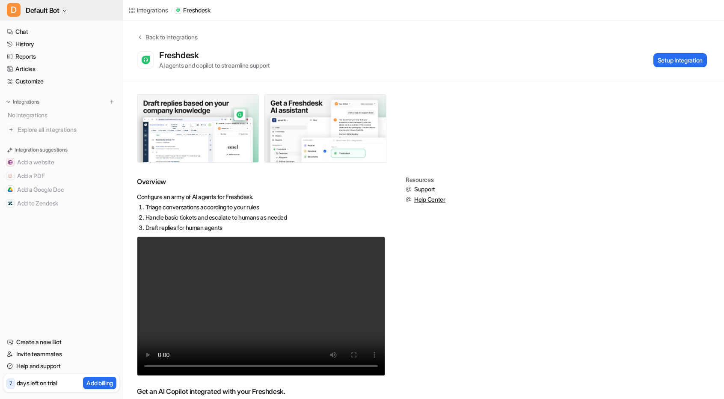
click at [30, 17] on button "D Default Bot" at bounding box center [61, 10] width 123 height 21
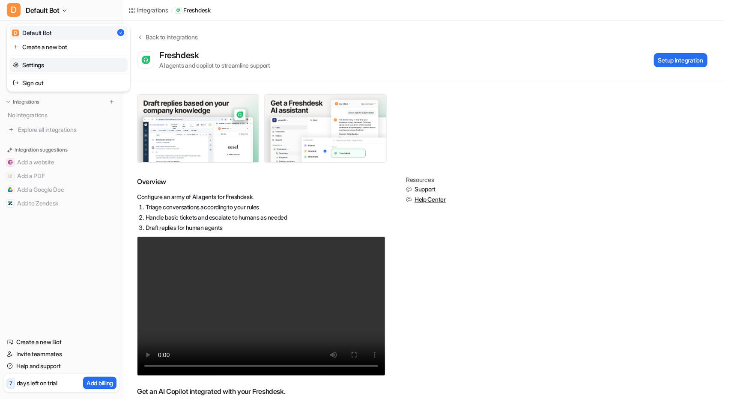
click at [42, 66] on link "Settings" at bounding box center [68, 65] width 118 height 14
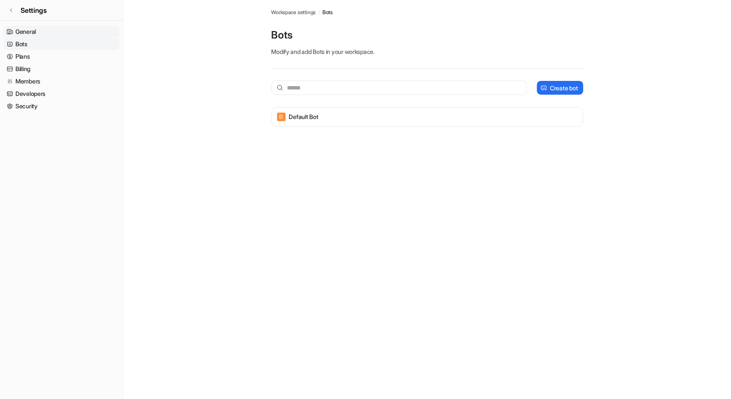
click at [44, 33] on link "General" at bounding box center [61, 32] width 116 height 12
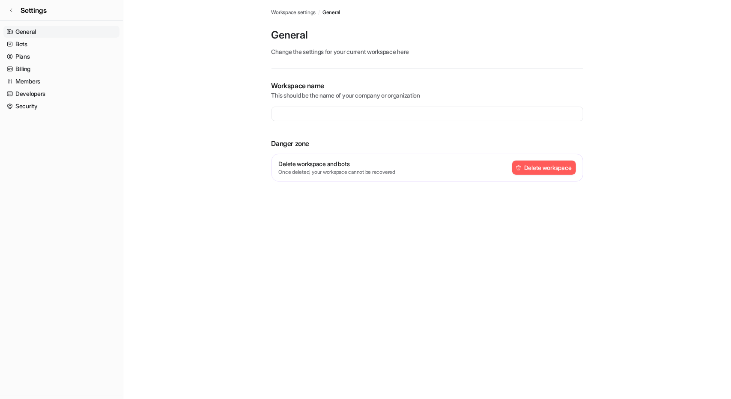
type input "**********"
click at [30, 56] on link "Plans" at bounding box center [61, 57] width 116 height 12
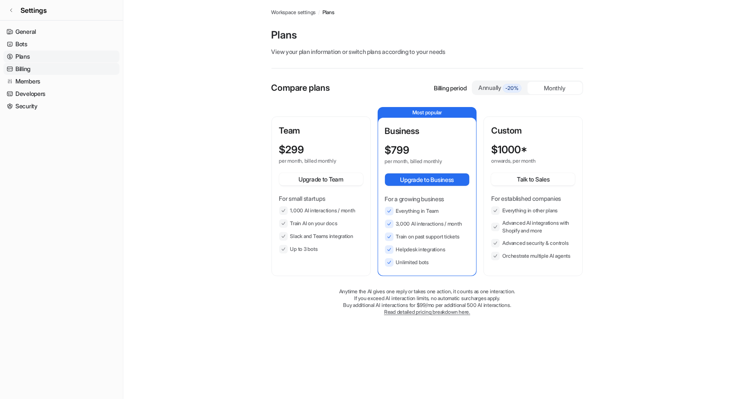
click at [27, 68] on link "Billing" at bounding box center [61, 69] width 116 height 12
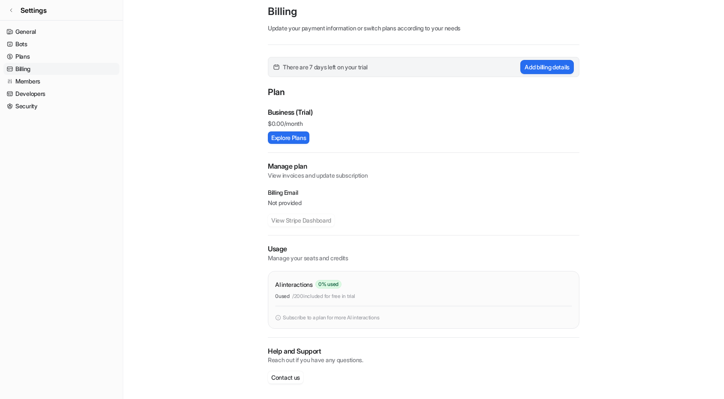
scroll to position [24, 0]
click at [32, 107] on link "Security" at bounding box center [61, 106] width 116 height 12
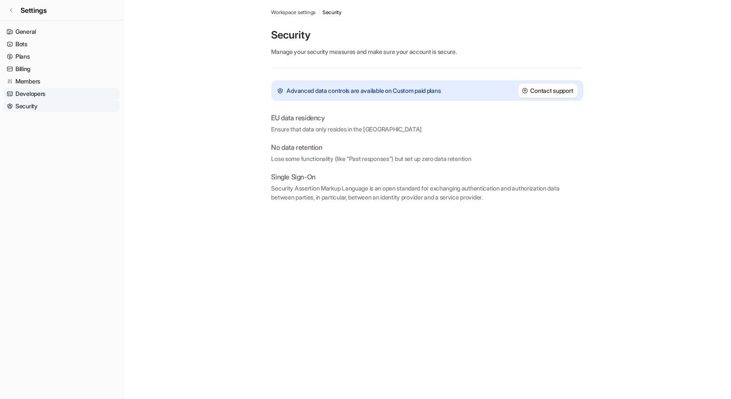
click at [32, 96] on link "Developers" at bounding box center [61, 94] width 116 height 12
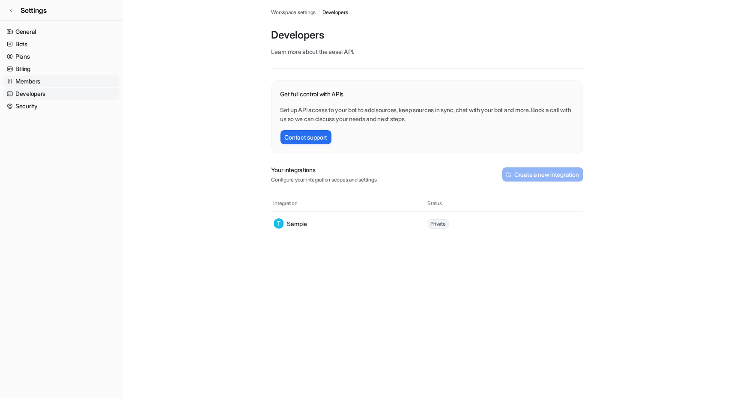
click at [32, 82] on link "Members" at bounding box center [61, 81] width 116 height 12
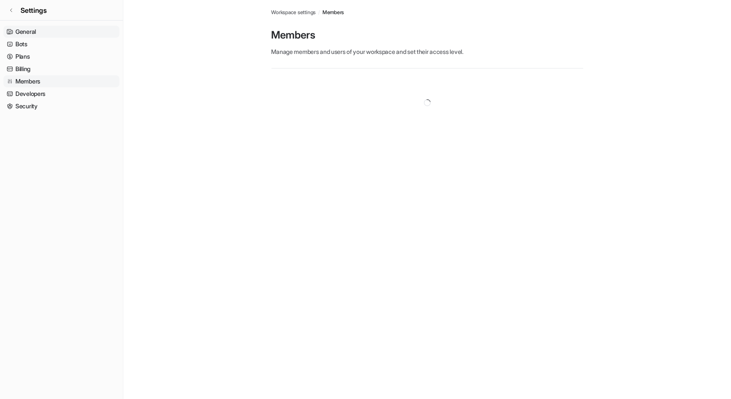
click at [30, 34] on link "General" at bounding box center [61, 32] width 116 height 12
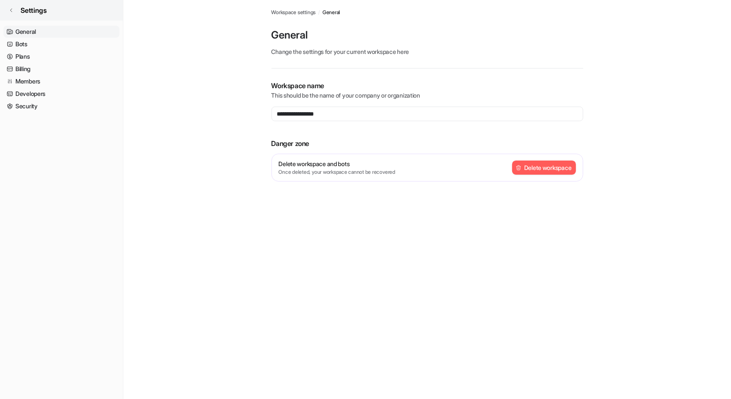
click at [15, 8] on link "Settings" at bounding box center [61, 10] width 123 height 21
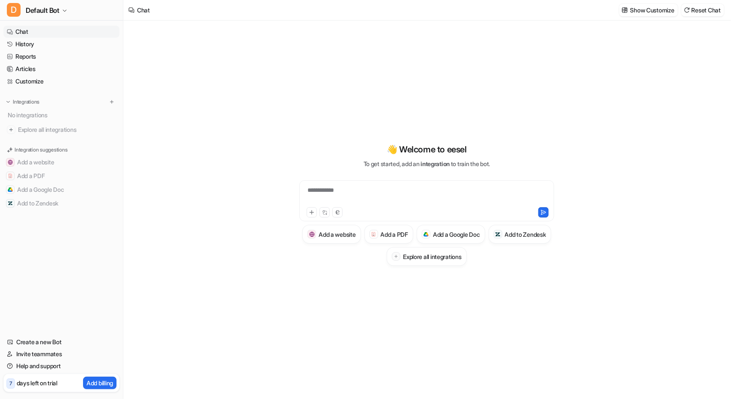
click at [46, 383] on p "days left on trial" at bounding box center [37, 382] width 41 height 9
click at [694, 12] on button "Reset Chat" at bounding box center [702, 10] width 43 height 12
click at [642, 12] on p "Show Customize" at bounding box center [652, 10] width 44 height 9
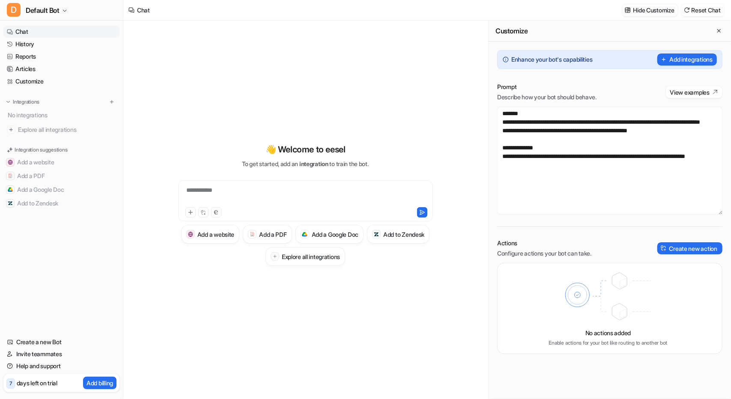
click at [643, 12] on p "Hide Customize" at bounding box center [653, 10] width 41 height 9
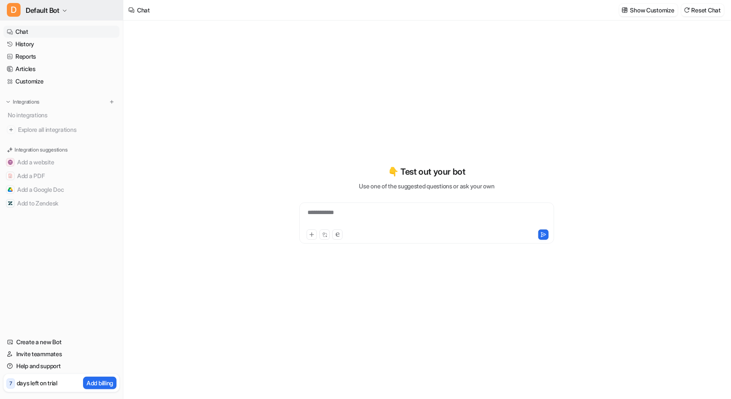
click at [52, 10] on span "Default Bot" at bounding box center [43, 10] width 34 height 12
type textarea "**********"
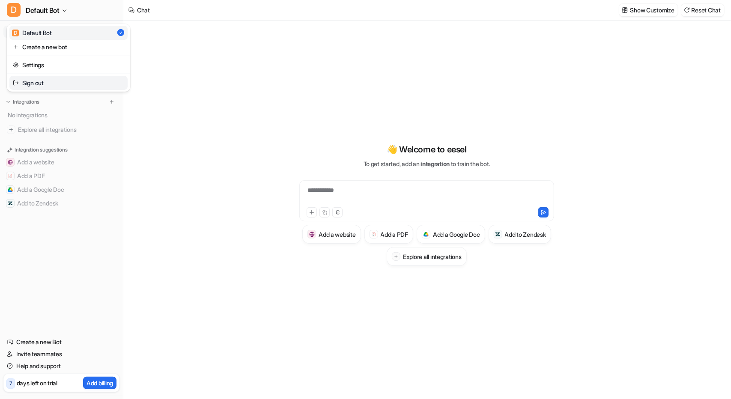
click at [43, 77] on link "Sign out" at bounding box center [68, 83] width 118 height 14
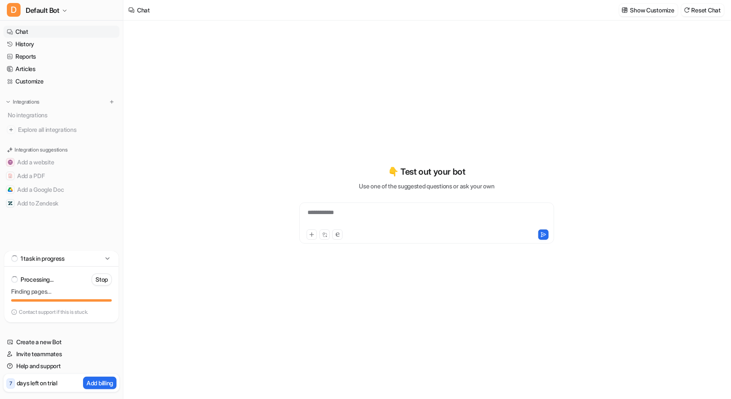
click at [199, 136] on div "**********" at bounding box center [426, 210] width 607 height 378
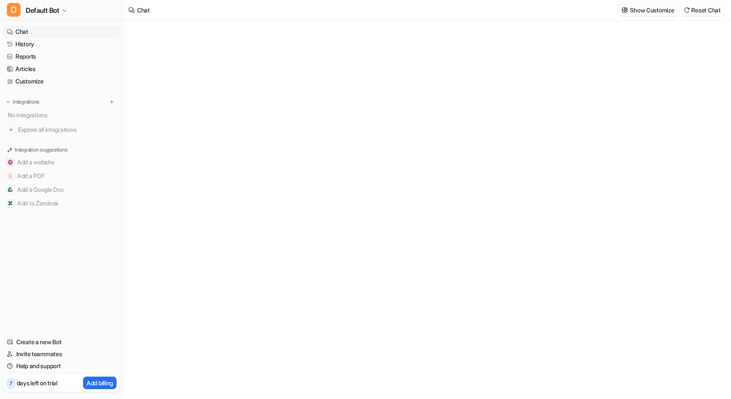
type textarea "**********"
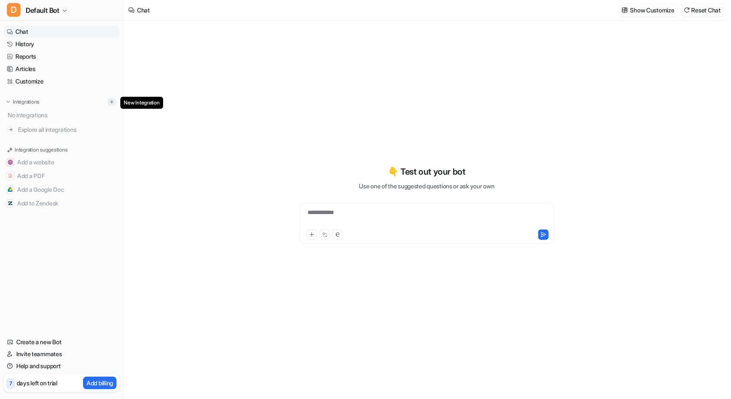
click at [111, 104] on img at bounding box center [112, 102] width 6 height 6
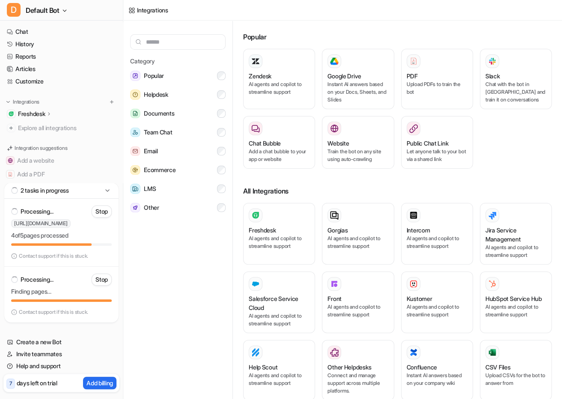
click at [49, 113] on icon at bounding box center [49, 113] width 6 height 6
click at [41, 135] on p "Sources" at bounding box center [36, 138] width 22 height 9
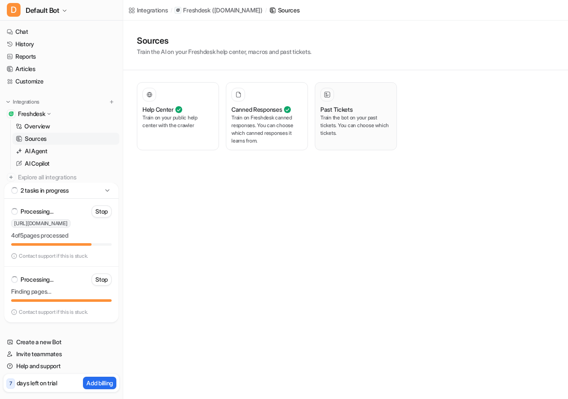
click at [377, 96] on div at bounding box center [356, 95] width 71 height 14
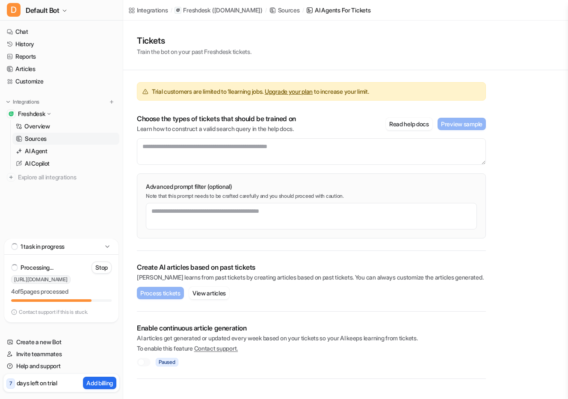
click at [39, 139] on p "Sources" at bounding box center [36, 138] width 22 height 9
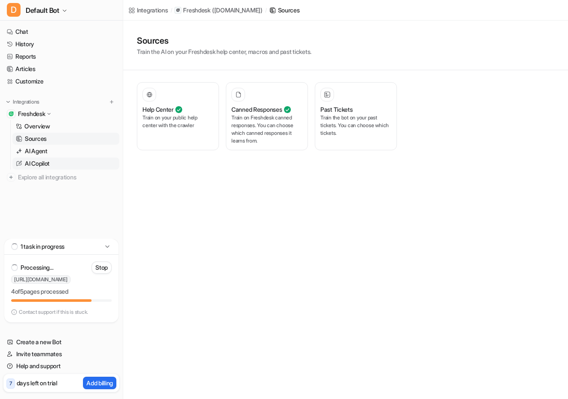
click at [42, 161] on p "AI Copilot" at bounding box center [37, 163] width 25 height 9
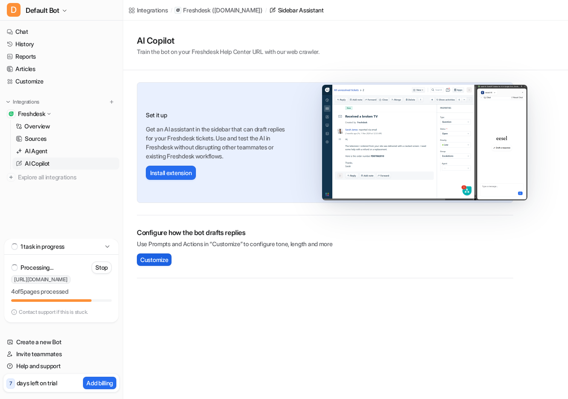
click at [164, 256] on span "Customize" at bounding box center [154, 259] width 28 height 9
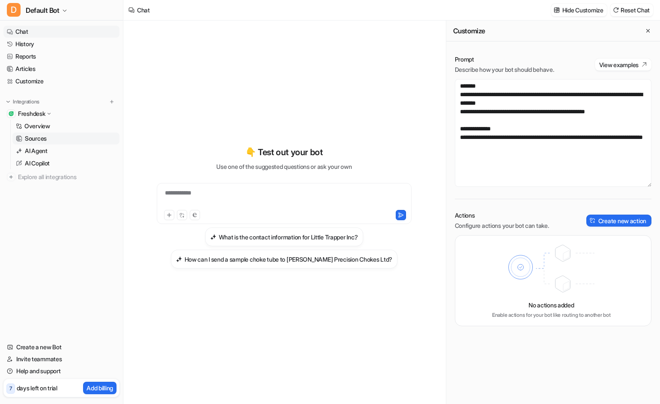
click at [42, 136] on p "Sources" at bounding box center [36, 138] width 22 height 9
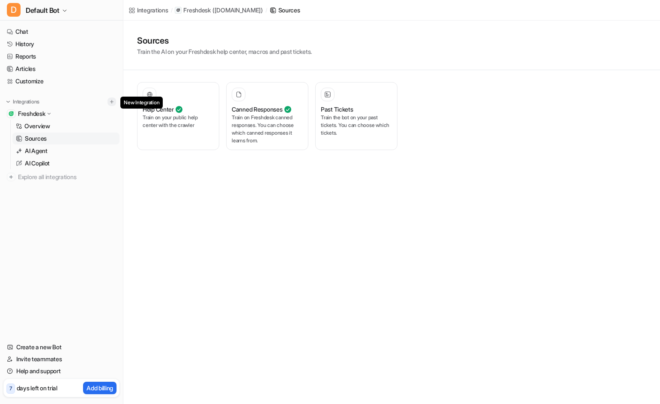
click at [110, 101] on img at bounding box center [112, 102] width 6 height 6
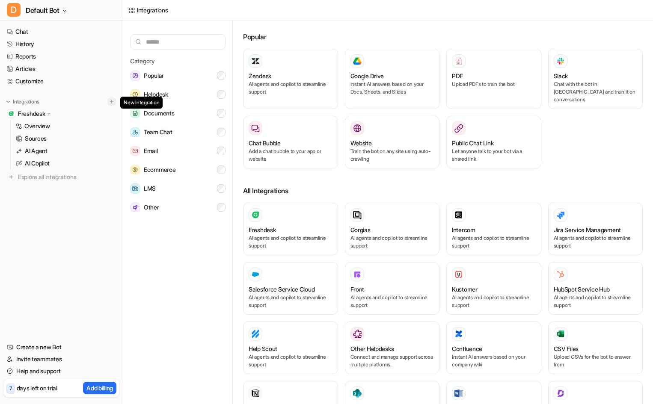
click at [111, 101] on img at bounding box center [112, 102] width 6 height 6
click at [13, 178] on img at bounding box center [11, 177] width 9 height 9
click at [90, 386] on p "Add billing" at bounding box center [99, 388] width 27 height 9
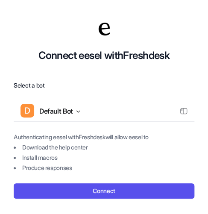
scroll to position [5, 0]
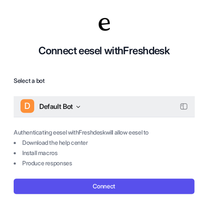
click at [68, 106] on span "Default Bot" at bounding box center [56, 107] width 34 height 12
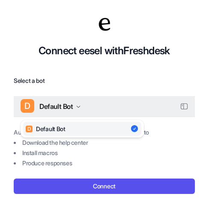
click at [68, 105] on span "Default Bot" at bounding box center [56, 107] width 34 height 12
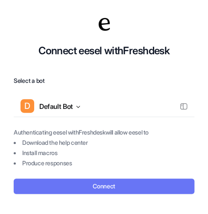
click at [91, 186] on button "Connect" at bounding box center [104, 186] width 181 height 15
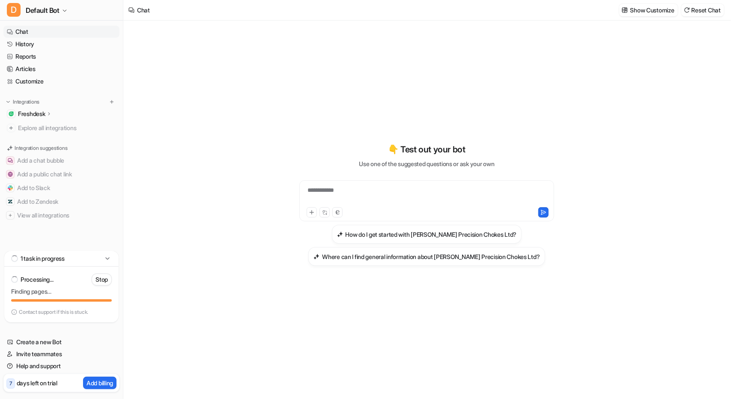
click at [45, 111] on p "Freshdesk" at bounding box center [31, 114] width 27 height 9
click at [40, 142] on p "Sources" at bounding box center [36, 138] width 22 height 9
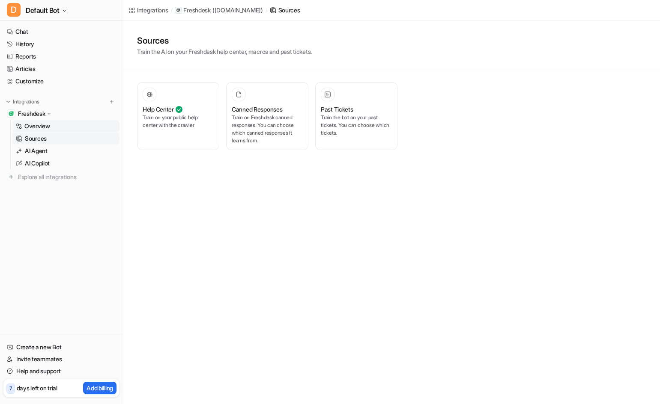
click at [39, 131] on link "Overview" at bounding box center [65, 126] width 107 height 12
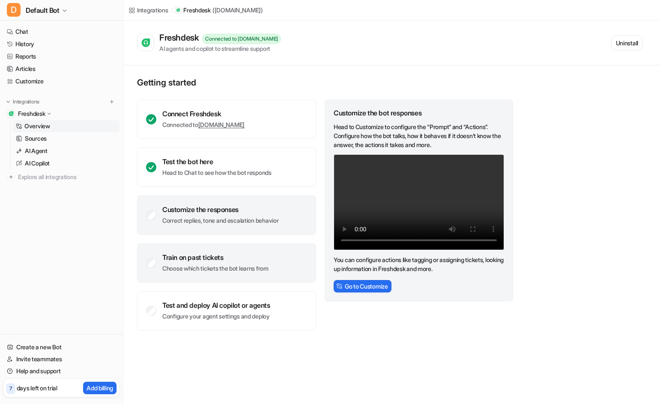
click at [216, 262] on div "Train on past tickets Choose which tickets the bot learns from" at bounding box center [215, 263] width 106 height 20
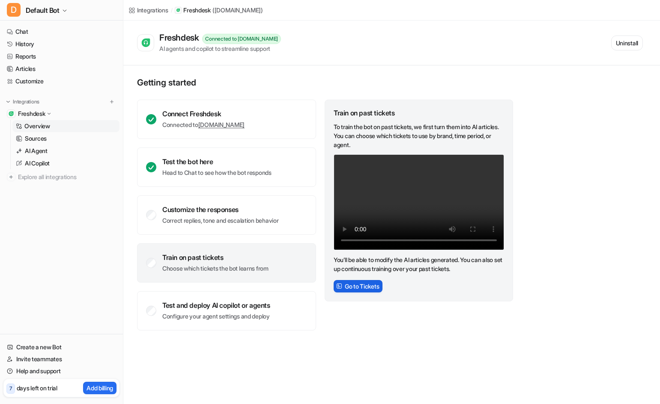
click at [361, 283] on button "Go to Tickets" at bounding box center [357, 286] width 49 height 12
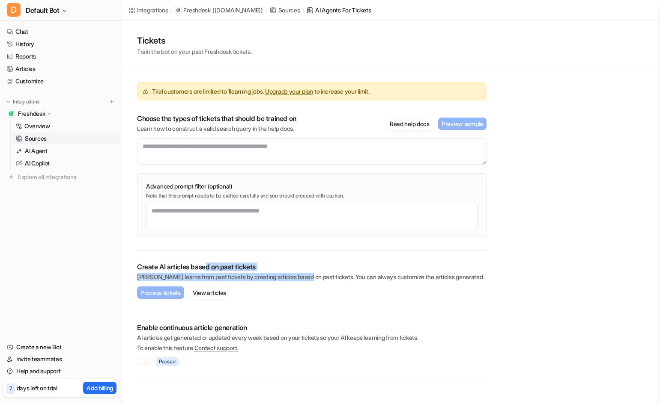
drag, startPoint x: 207, startPoint y: 267, endPoint x: 311, endPoint y: 272, distance: 103.7
click at [311, 272] on div "Create AI articles based on past tickets AI learns from past tickets by creatin…" at bounding box center [311, 272] width 349 height 19
click at [312, 273] on div "Create AI articles based on past tickets AI learns from past tickets by creatin…" at bounding box center [311, 272] width 349 height 19
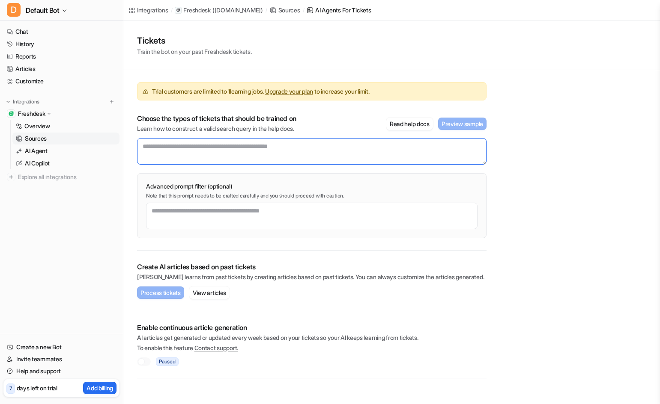
click at [335, 150] on textarea at bounding box center [311, 151] width 349 height 27
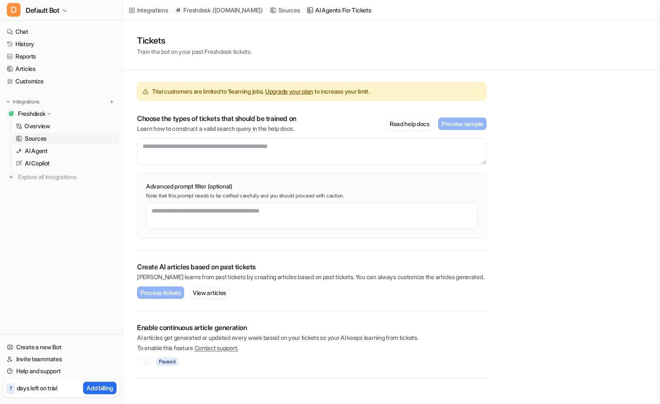
click at [199, 291] on button "View articles" at bounding box center [209, 293] width 40 height 12
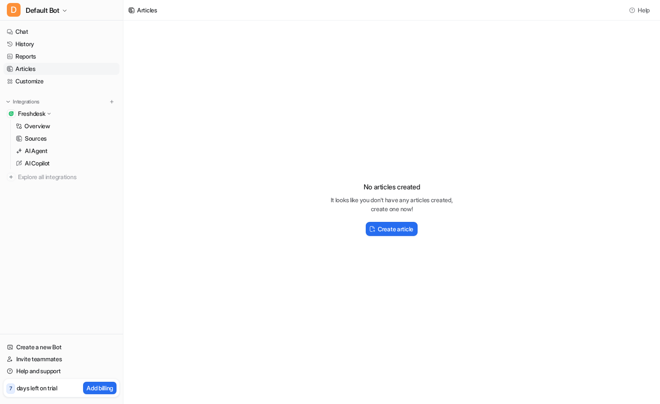
click at [32, 111] on p "Freshdesk" at bounding box center [31, 114] width 27 height 9
click at [29, 110] on p "Freshdesk" at bounding box center [31, 114] width 27 height 9
click at [30, 110] on p "Freshdesk" at bounding box center [31, 114] width 27 height 9
click at [42, 130] on p "Overview" at bounding box center [37, 126] width 26 height 9
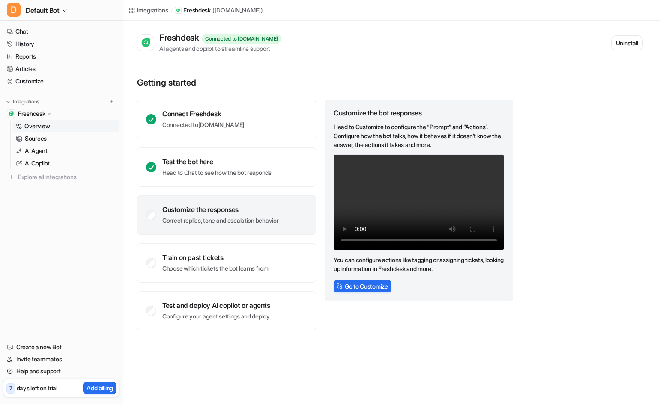
click at [268, 216] on div "Customize the responses Correct replies, tone and escalation behavior" at bounding box center [220, 215] width 116 height 20
click at [369, 285] on button "Go to Customize" at bounding box center [362, 286] width 58 height 12
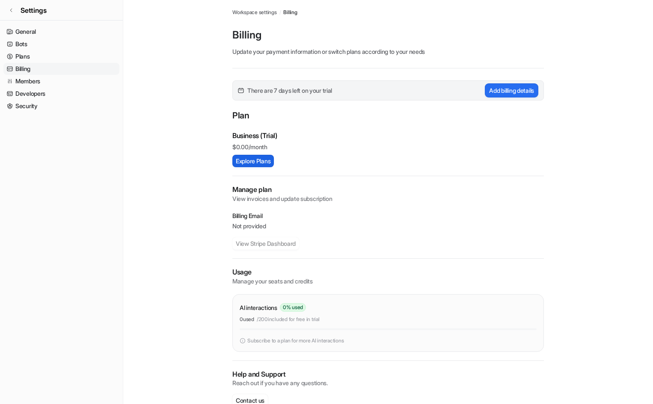
click at [253, 164] on button "Explore Plans" at bounding box center [253, 161] width 42 height 12
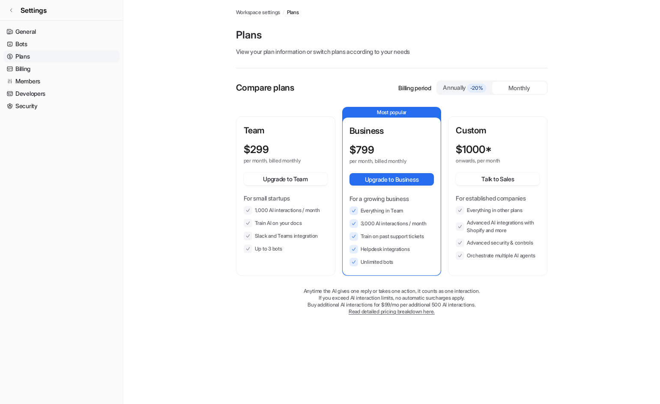
click at [452, 88] on div "Annually -20%" at bounding box center [464, 87] width 48 height 9
click at [434, 84] on div "Billing period Annually -20% Monthly" at bounding box center [472, 87] width 149 height 15
click at [526, 91] on div "Monthly" at bounding box center [519, 88] width 55 height 12
